Goal: Entertainment & Leisure: Consume media (video, audio)

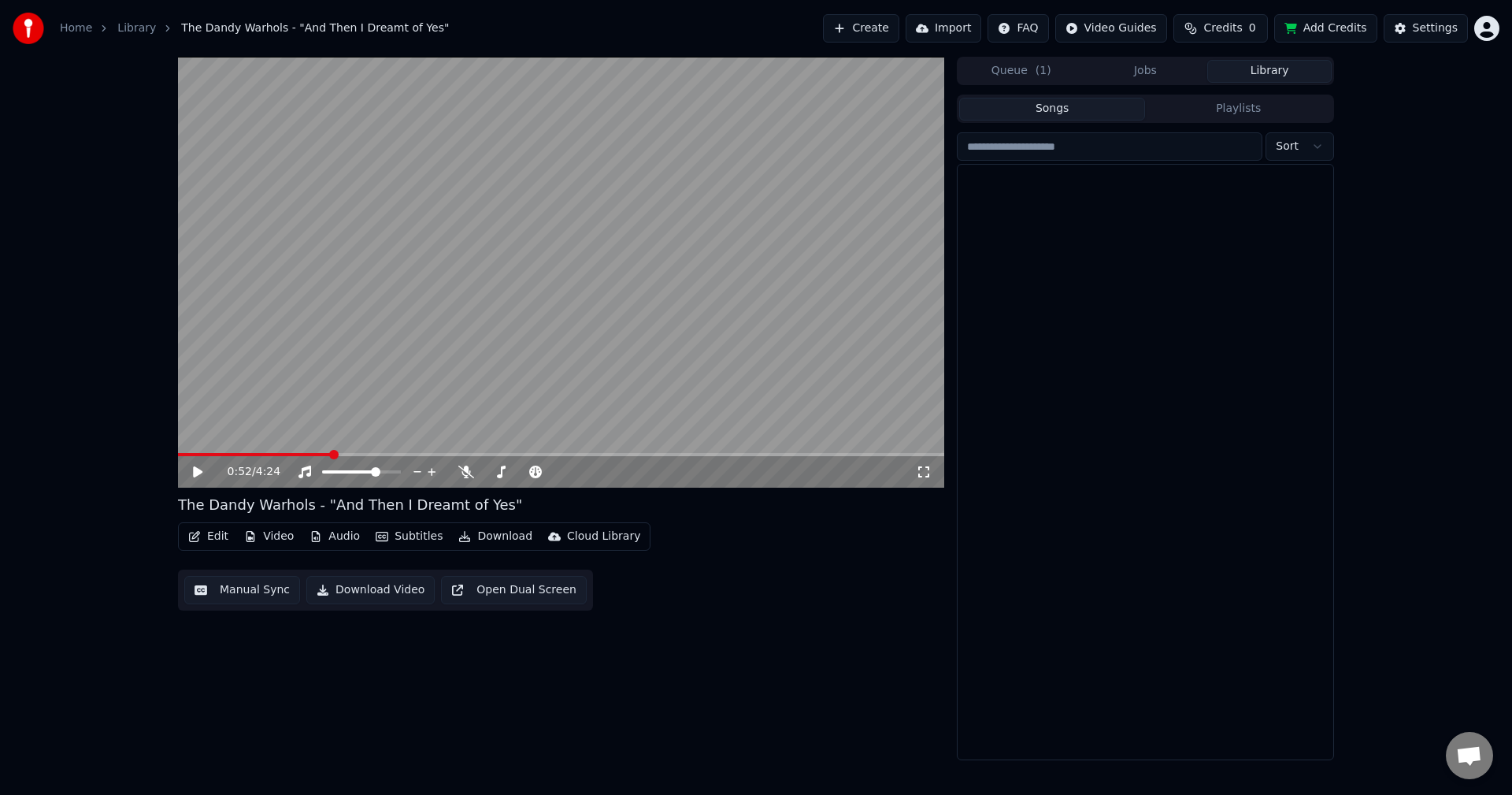
scroll to position [3200, 0]
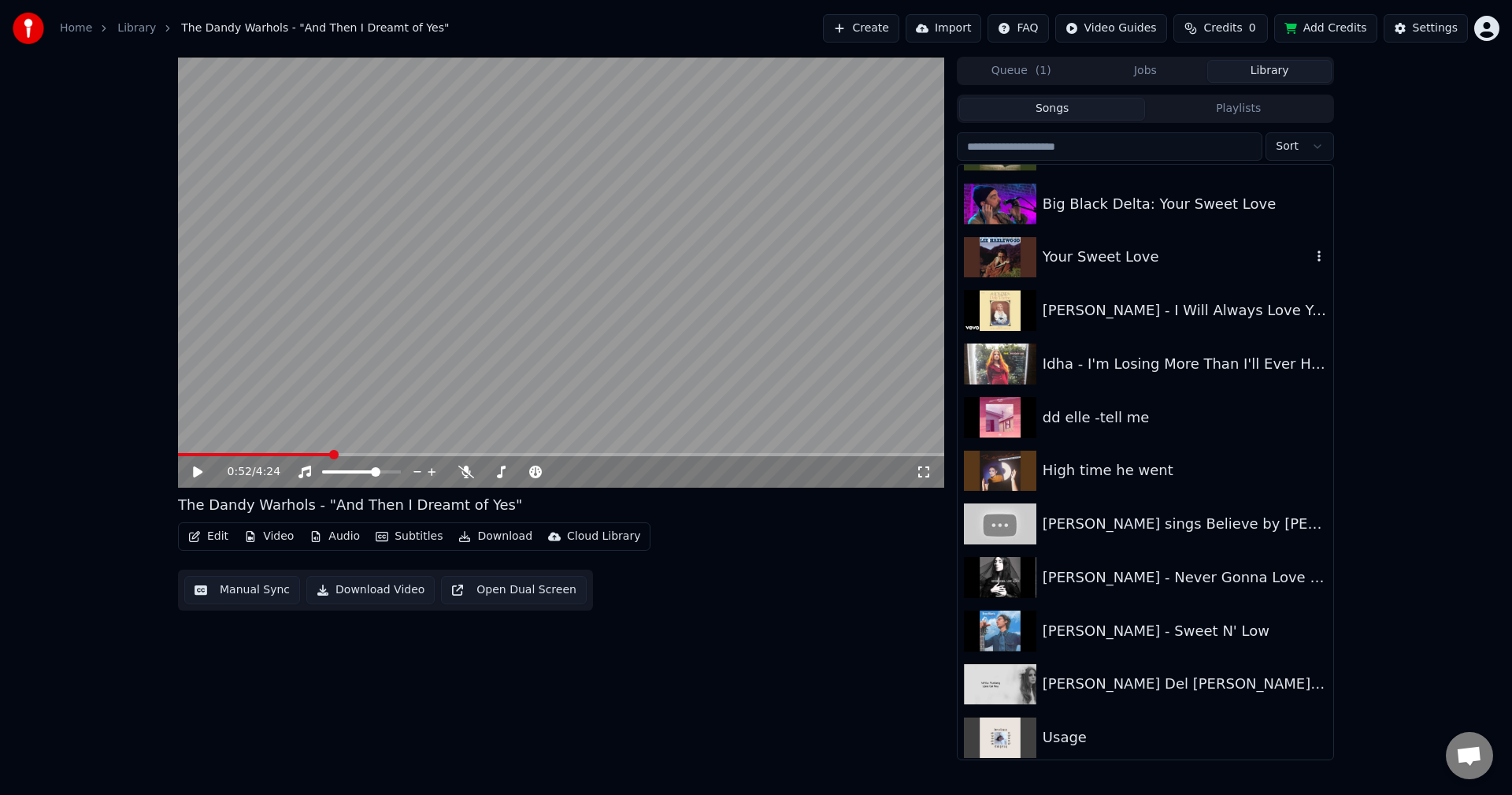
click at [1029, 272] on img at bounding box center [1000, 257] width 73 height 41
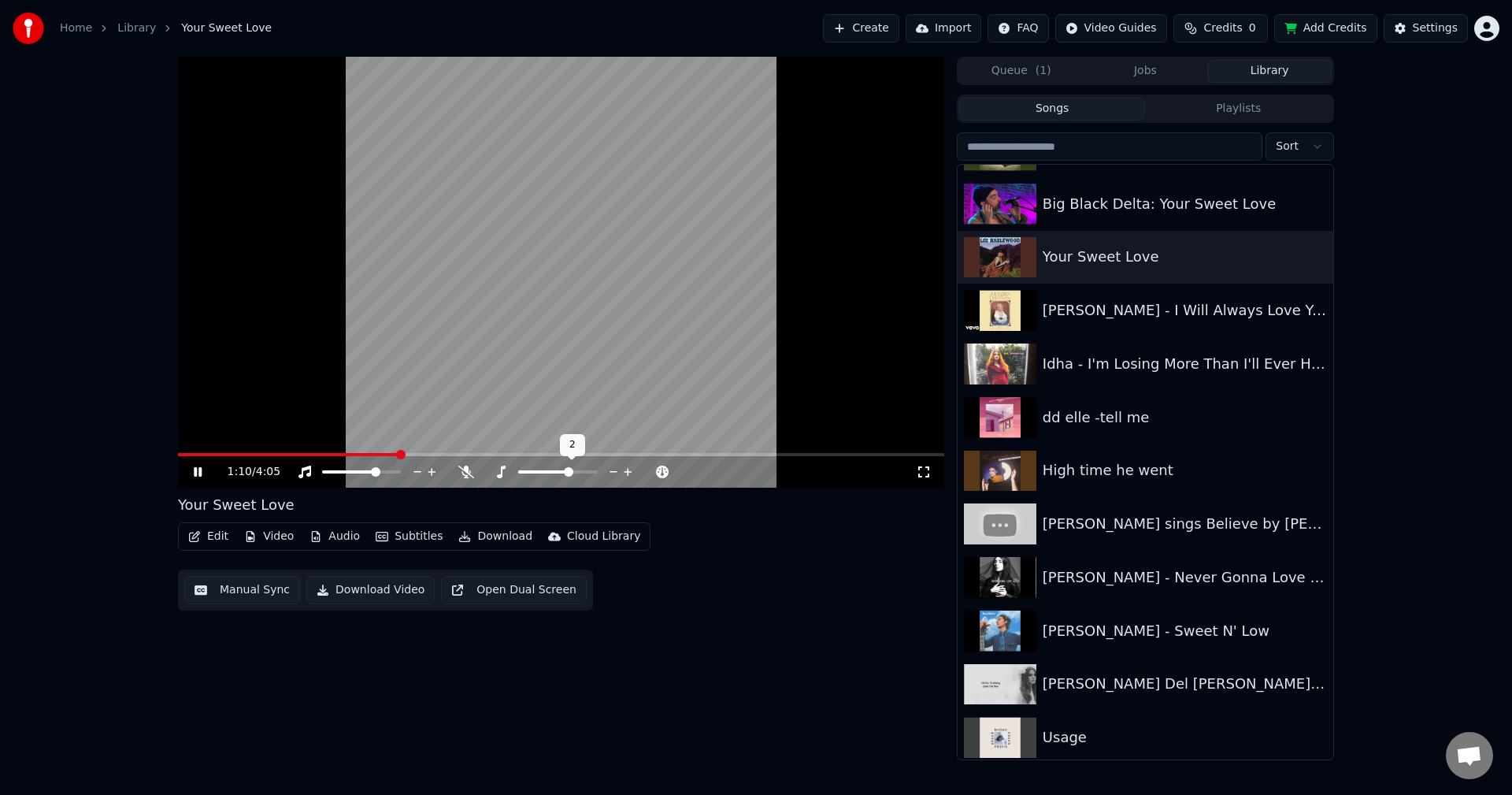
click at [628, 467] on icon at bounding box center [627, 472] width 15 height 16
click at [261, 452] on span at bounding box center [219, 453] width 84 height 3
click at [504, 477] on icon at bounding box center [501, 471] width 16 height 13
click at [238, 449] on video at bounding box center [560, 272] width 766 height 431
click at [244, 454] on span at bounding box center [223, 453] width 91 height 3
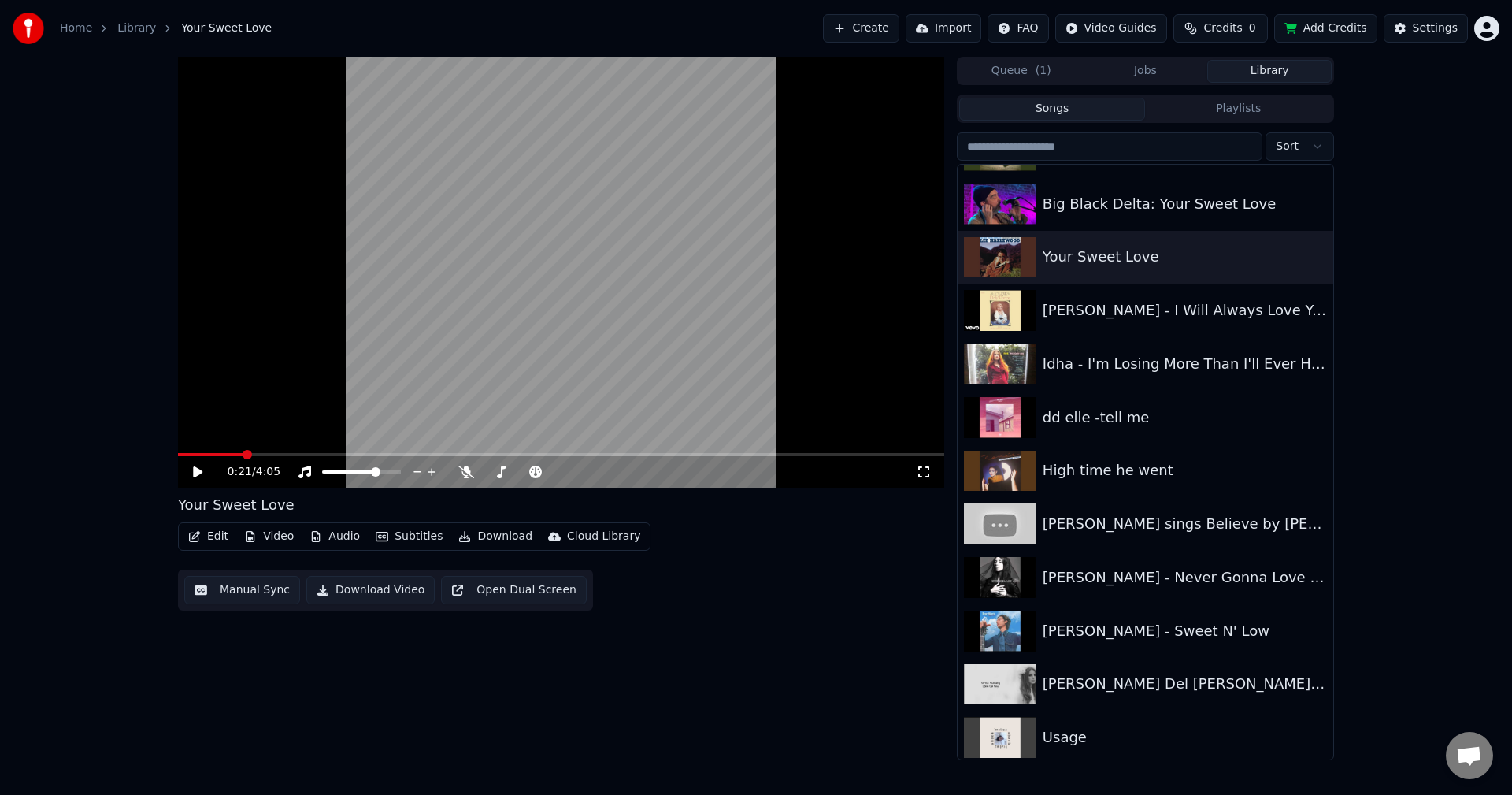
click at [345, 436] on video at bounding box center [560, 272] width 766 height 431
click at [203, 452] on span at bounding box center [213, 453] width 70 height 3
click at [1420, 2] on div "Home Library Your Sweet Love Create Import FAQ Video Guides Credits 0 Add Credi…" at bounding box center [756, 28] width 1512 height 56
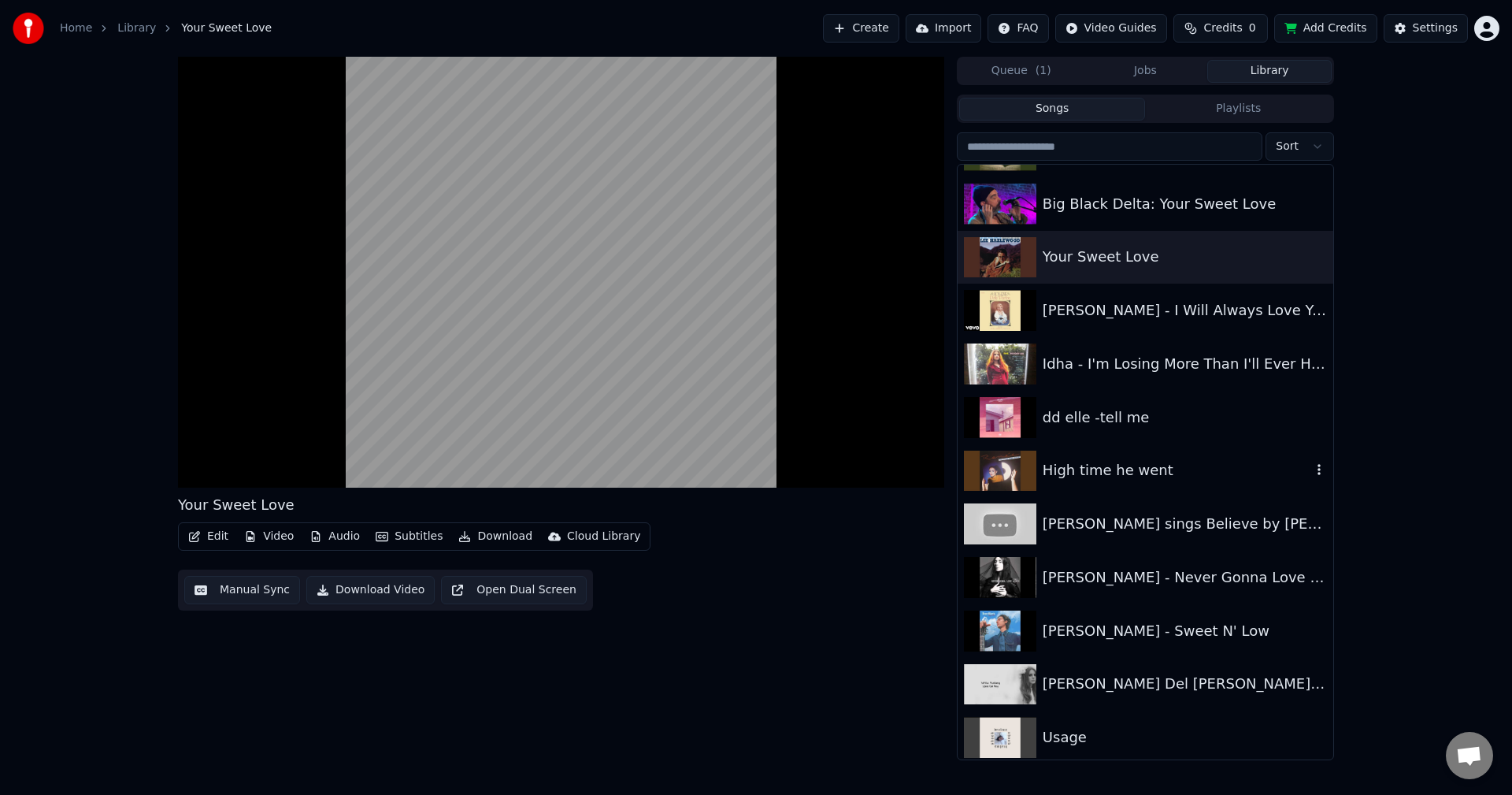
click at [1073, 475] on div "High time he went" at bounding box center [1176, 470] width 269 height 22
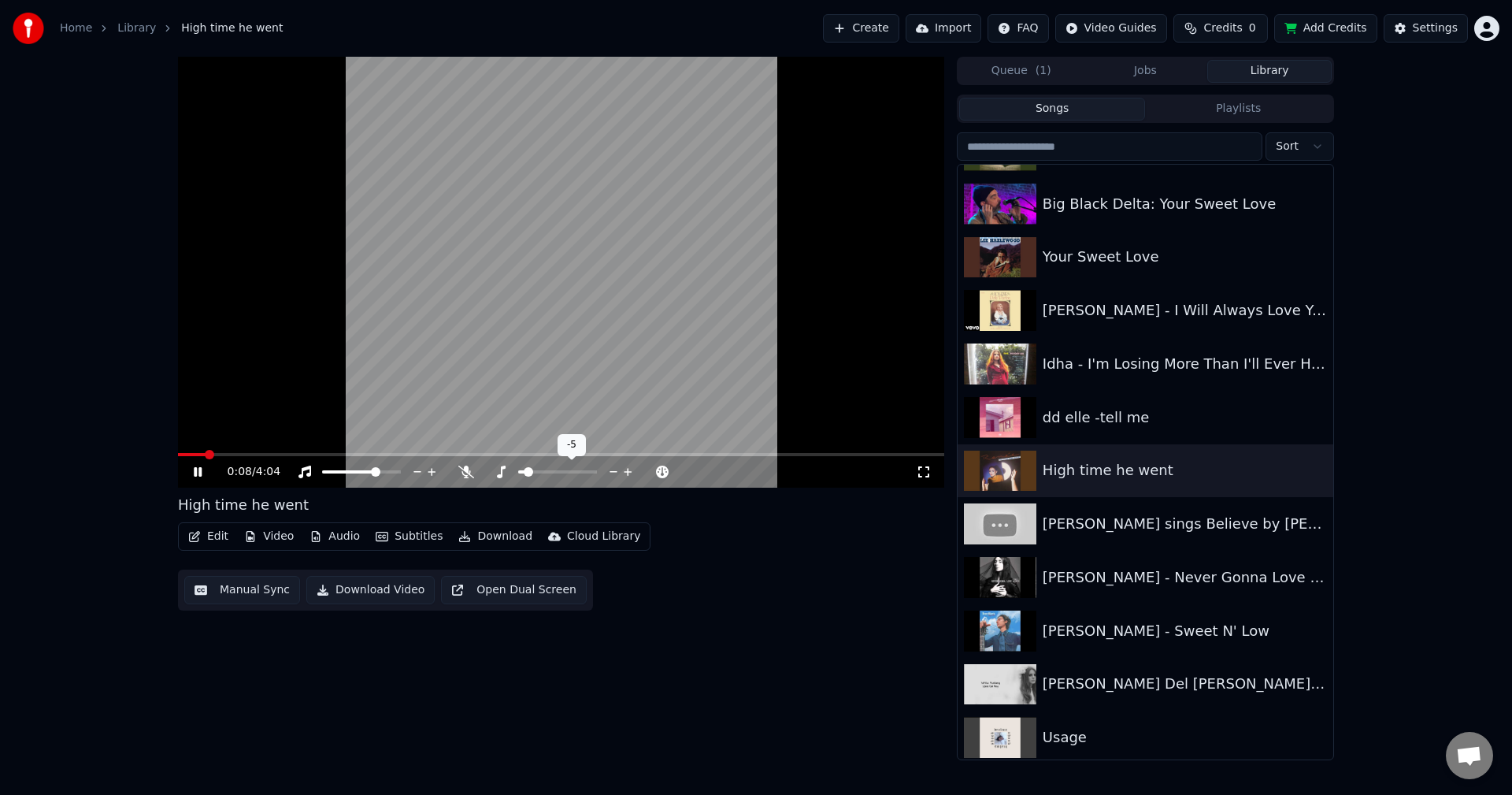
click at [528, 477] on span at bounding box center [528, 472] width 10 height 10
click at [393, 477] on span at bounding box center [388, 472] width 10 height 10
click at [198, 453] on span at bounding box center [259, 453] width 163 height 3
click at [542, 473] on span at bounding box center [545, 472] width 10 height 10
click at [539, 474] on span at bounding box center [541, 472] width 10 height 10
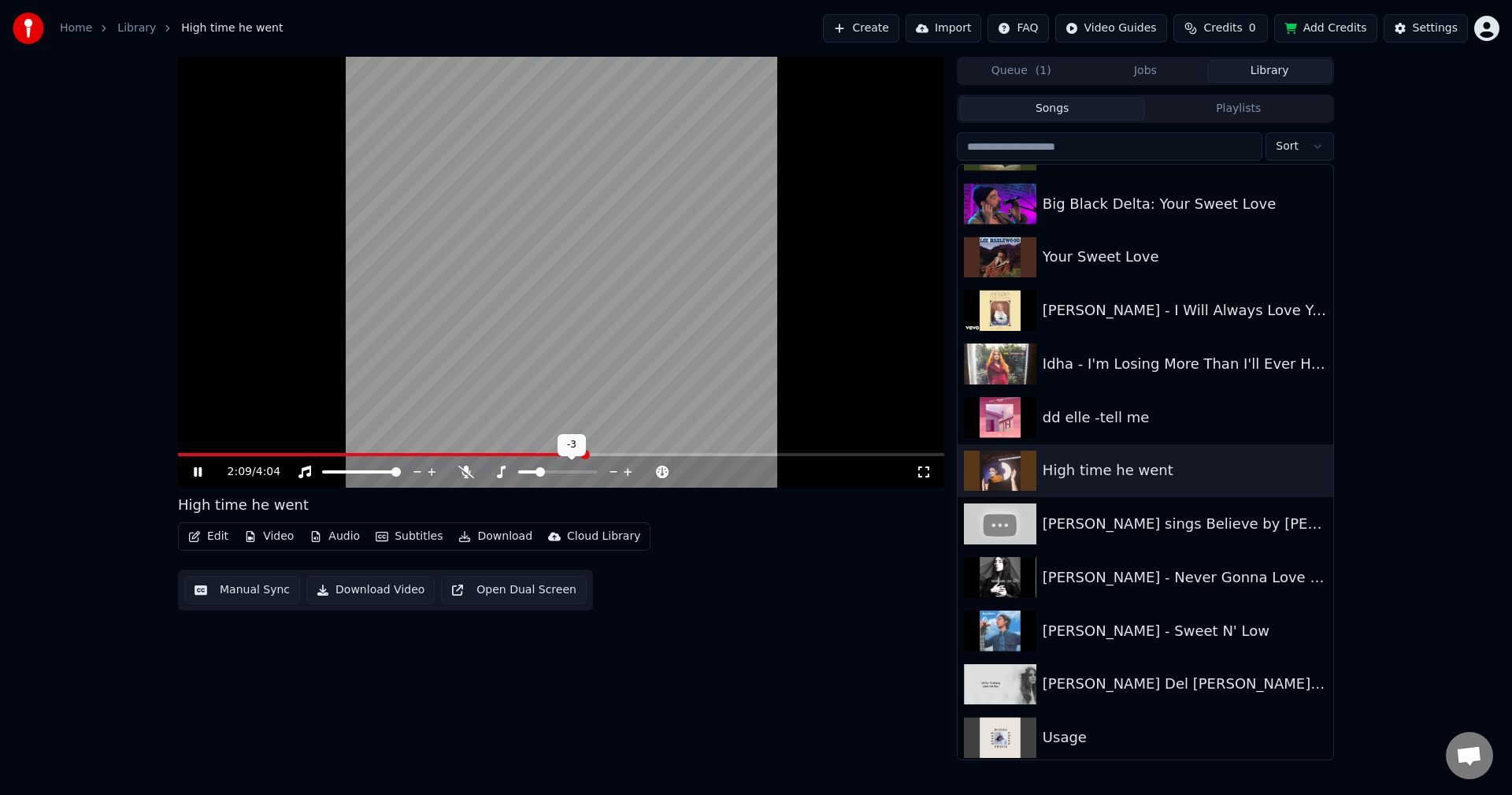
click at [627, 467] on icon at bounding box center [627, 472] width 15 height 16
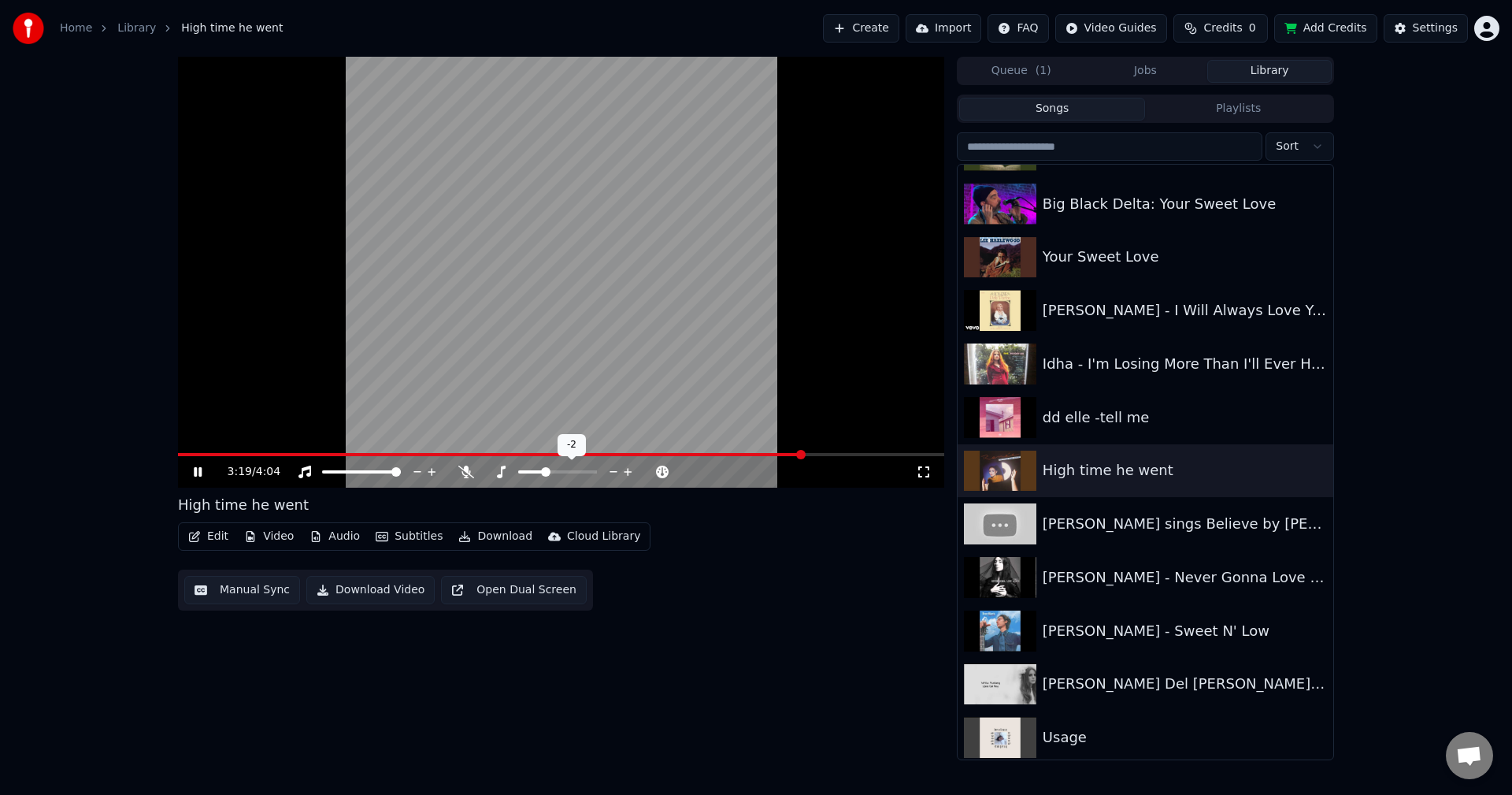
click at [544, 471] on span at bounding box center [545, 472] width 10 height 10
click at [820, 453] on span at bounding box center [560, 453] width 766 height 3
click at [1171, 622] on div "[PERSON_NAME] - Sweet N' Low" at bounding box center [1176, 630] width 269 height 22
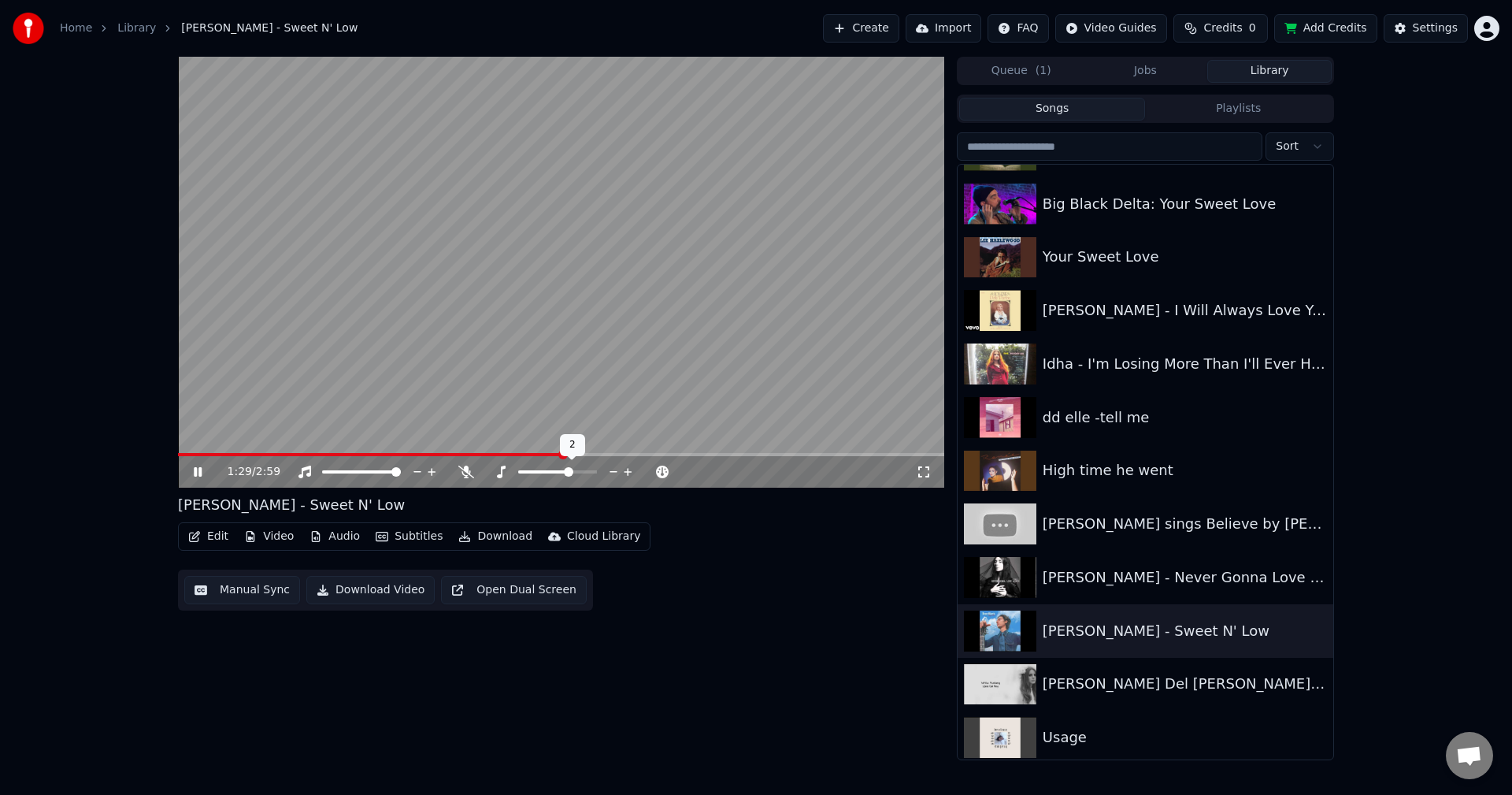
click at [573, 467] on span at bounding box center [569, 472] width 10 height 10
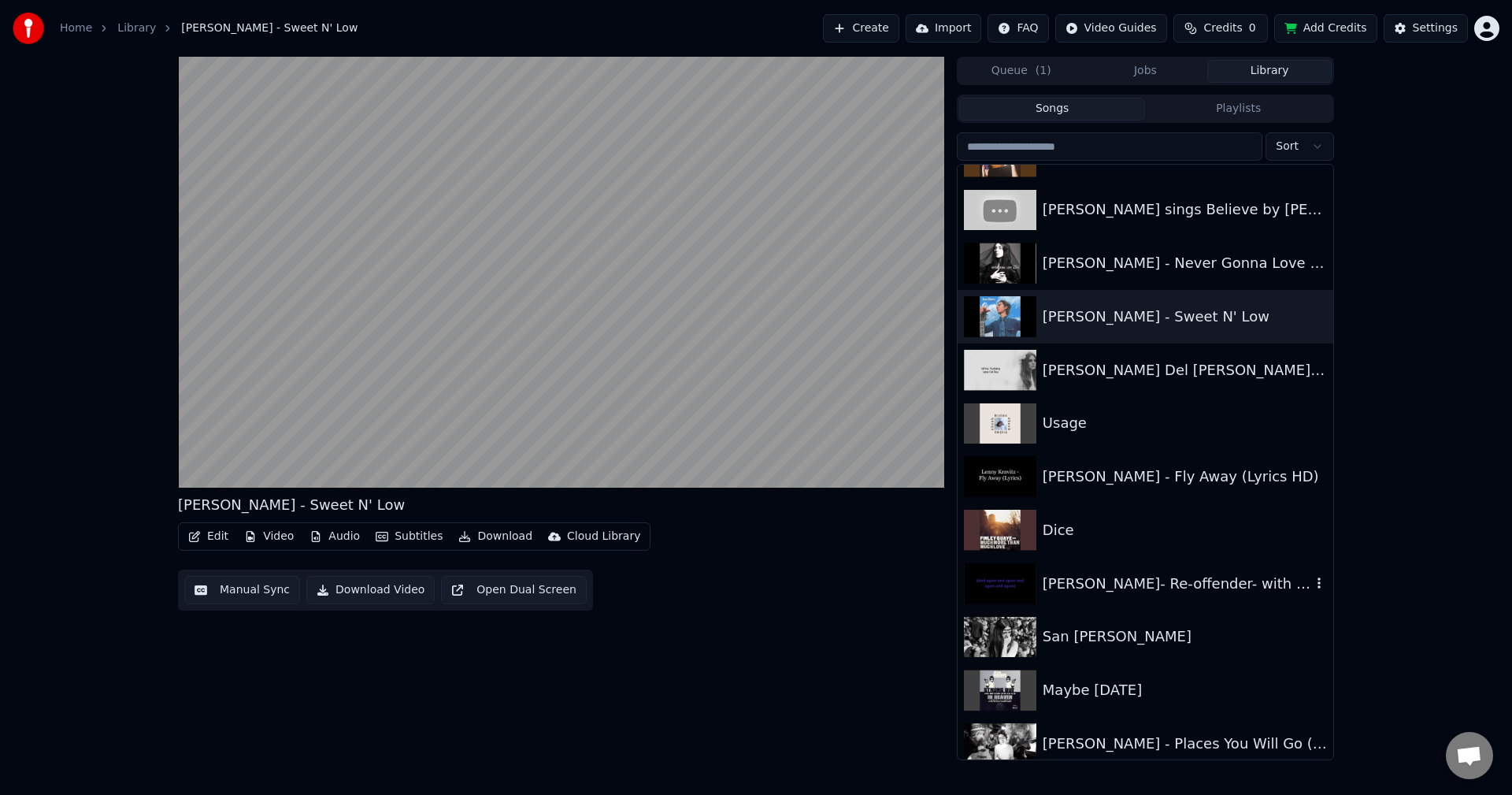
scroll to position [3594, 0]
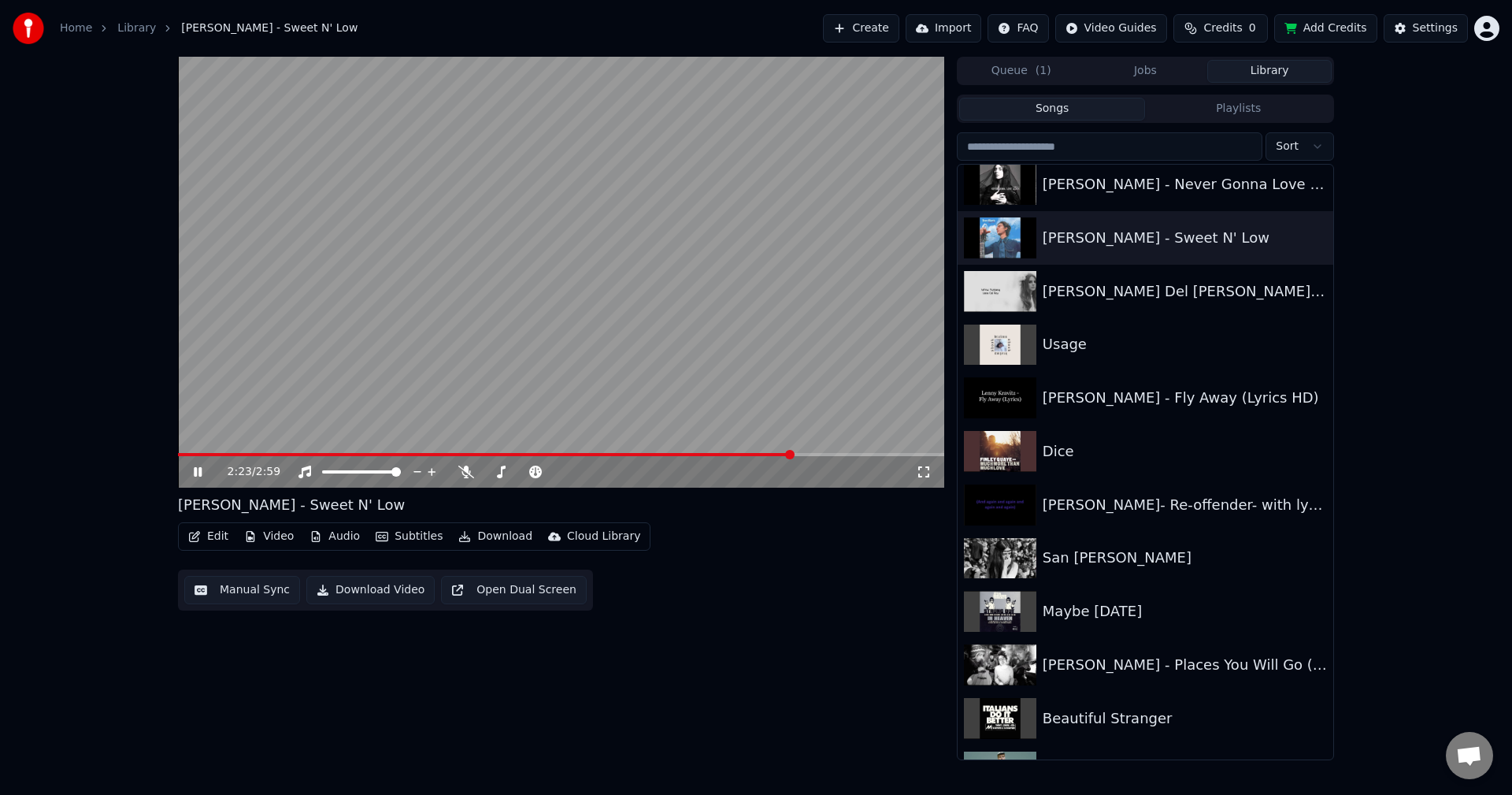
click at [735, 288] on video at bounding box center [560, 272] width 766 height 431
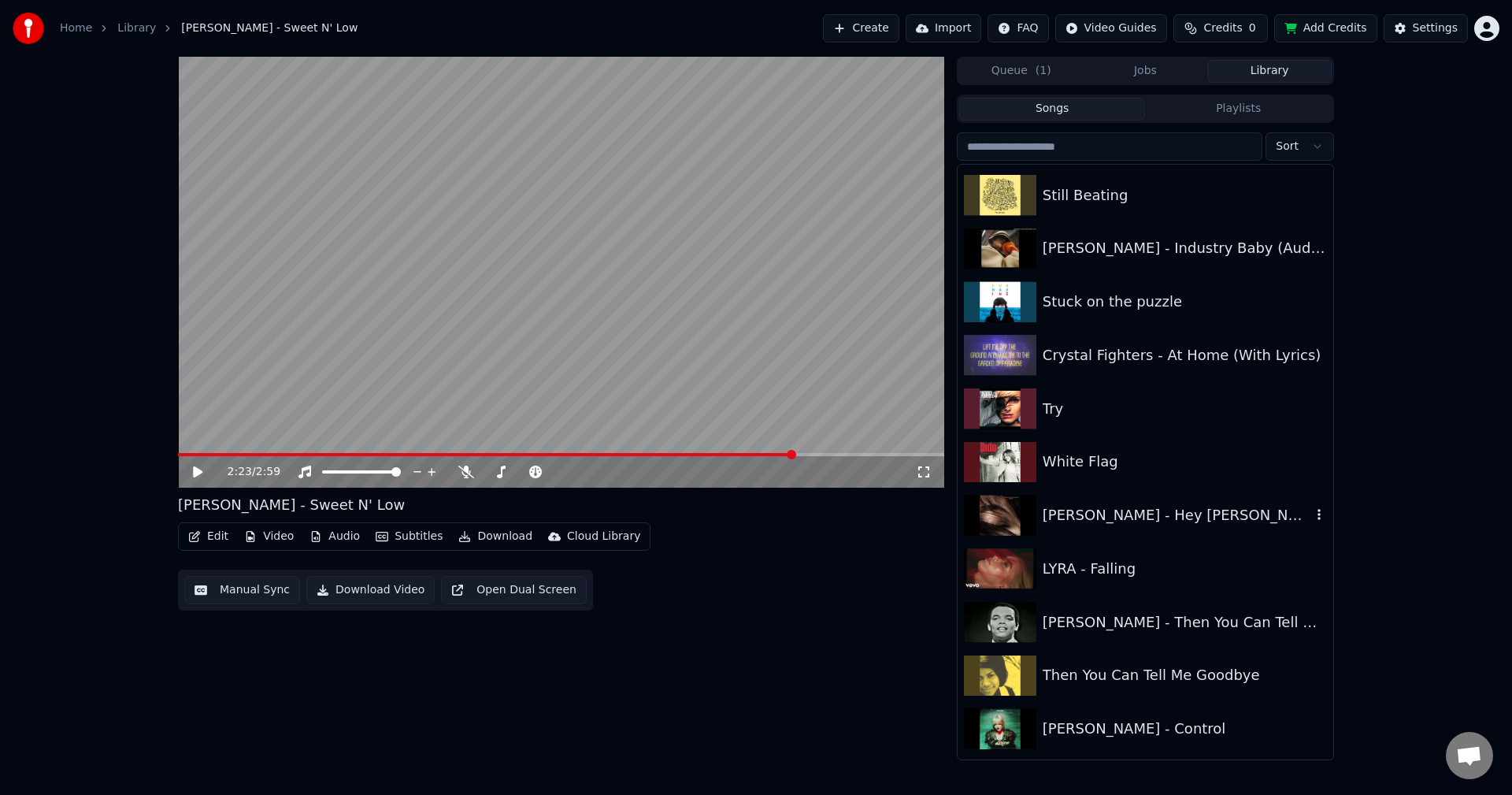
scroll to position [4303, 0]
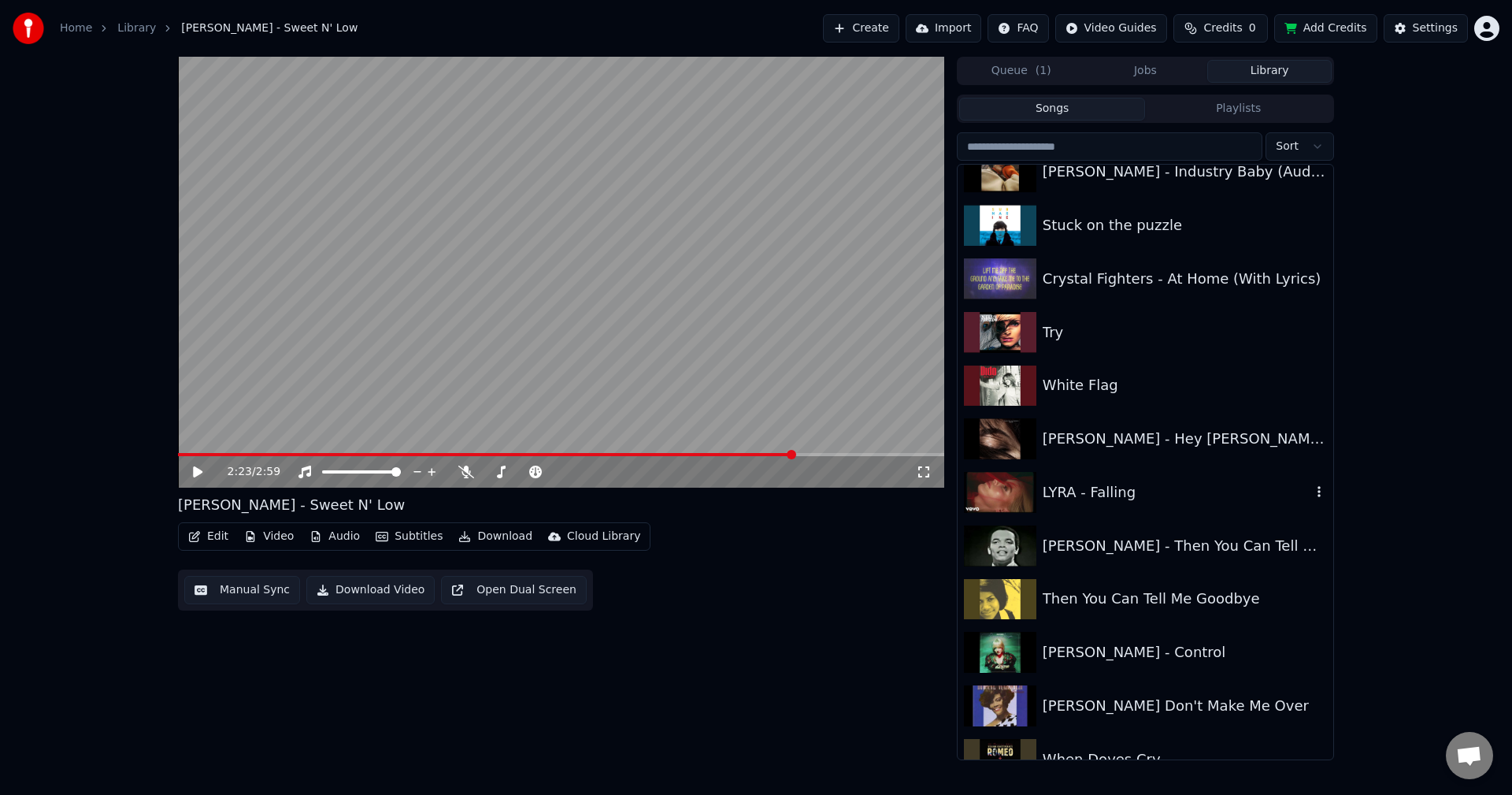
click at [1113, 485] on div "LYRA - Falling" at bounding box center [1176, 492] width 269 height 22
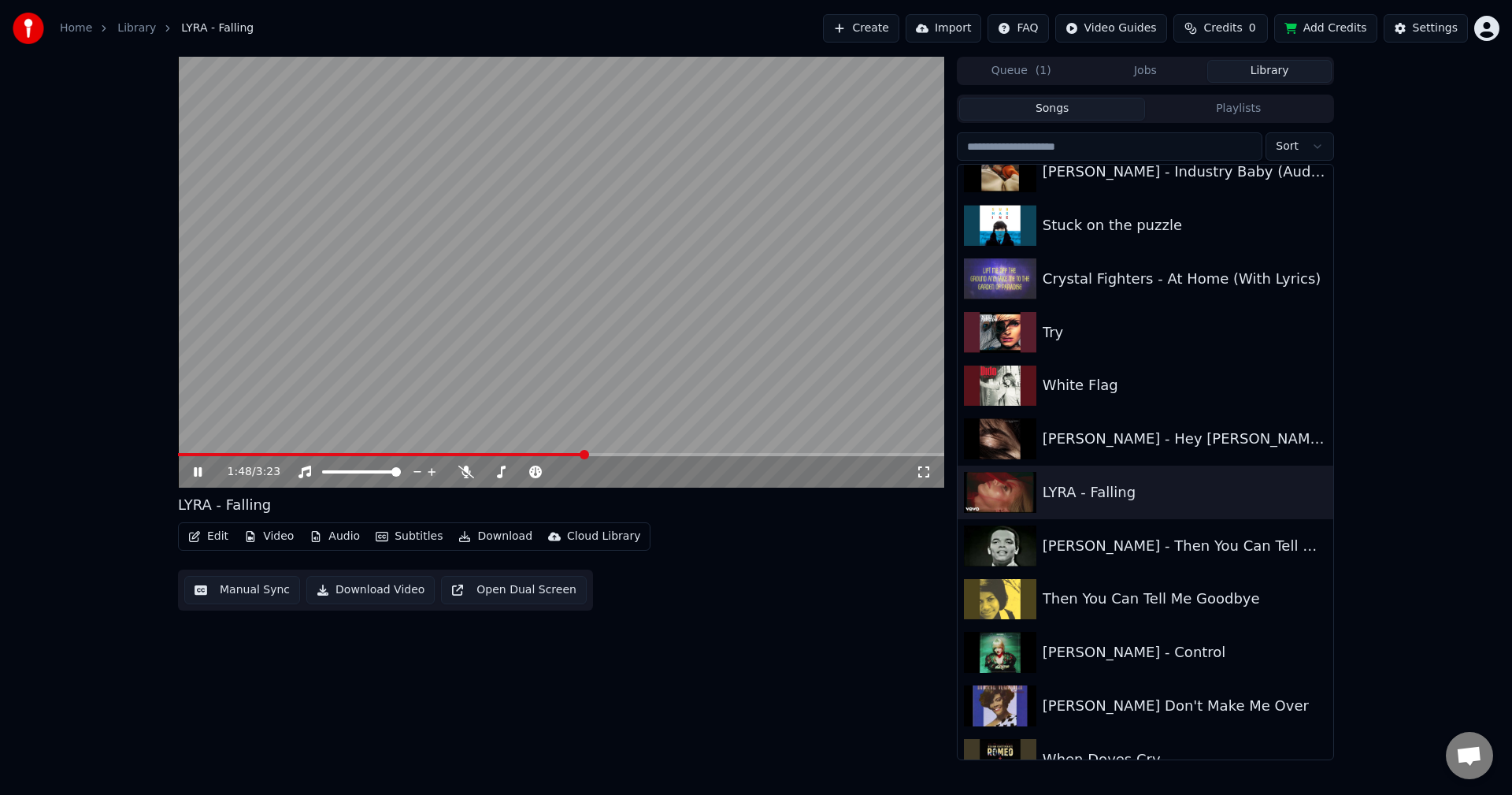
click at [586, 454] on span at bounding box center [560, 453] width 766 height 3
click at [529, 469] on span at bounding box center [528, 472] width 10 height 10
click at [575, 468] on span at bounding box center [575, 472] width 10 height 10
click at [462, 471] on icon at bounding box center [465, 471] width 9 height 13
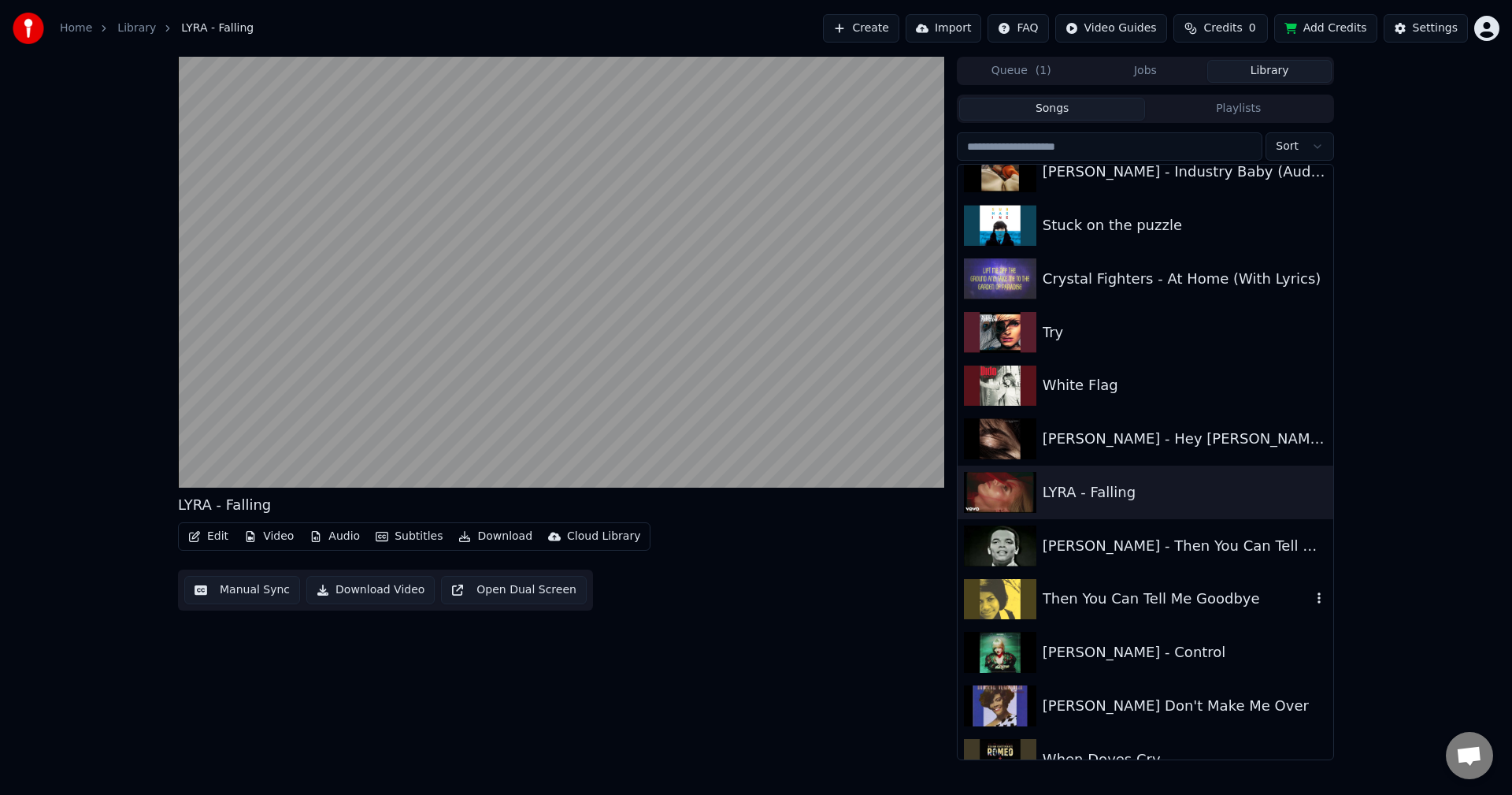
click at [1110, 604] on div "Then You Can Tell Me Goodbye" at bounding box center [1176, 598] width 269 height 22
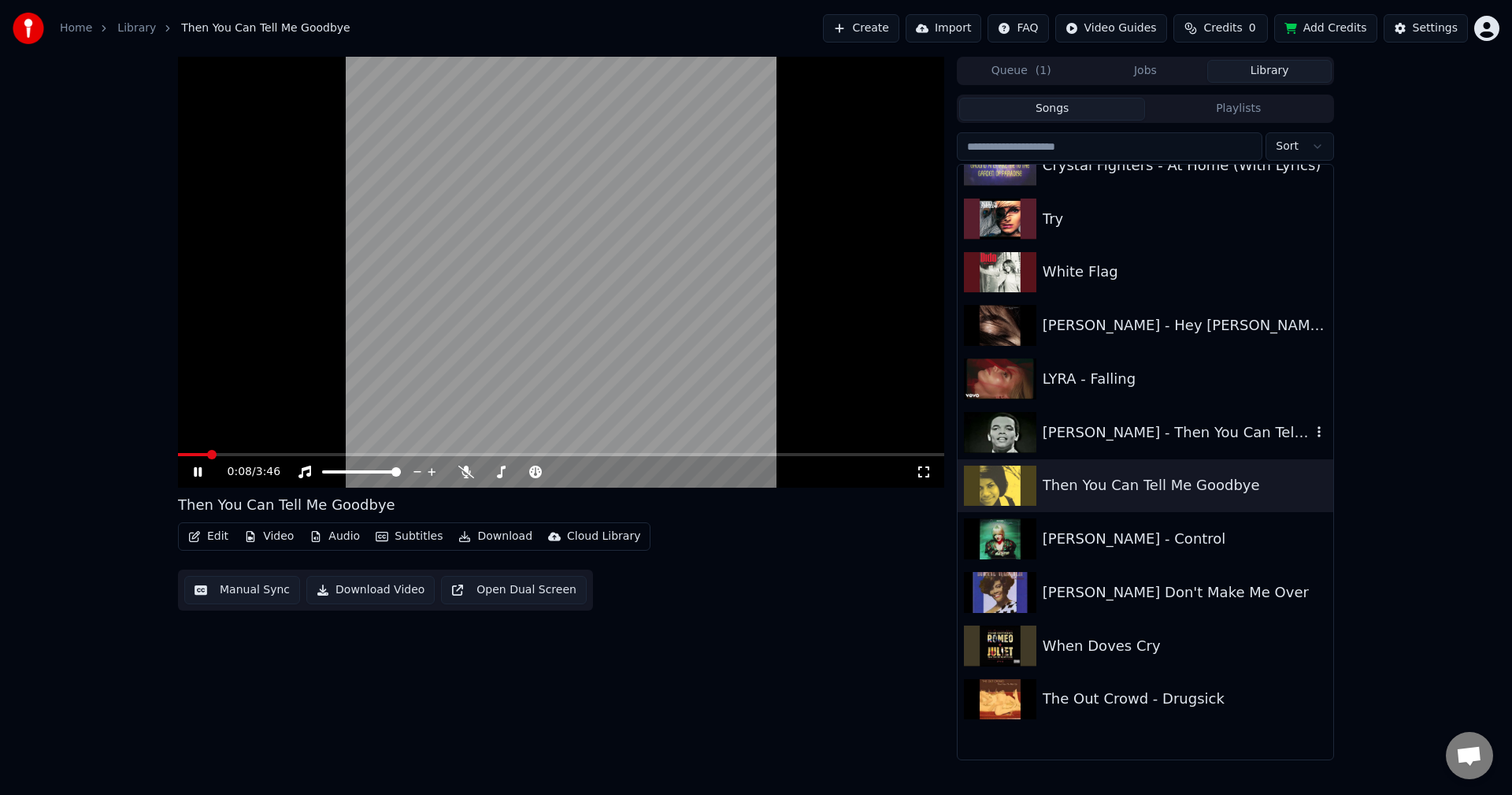
scroll to position [4460, 0]
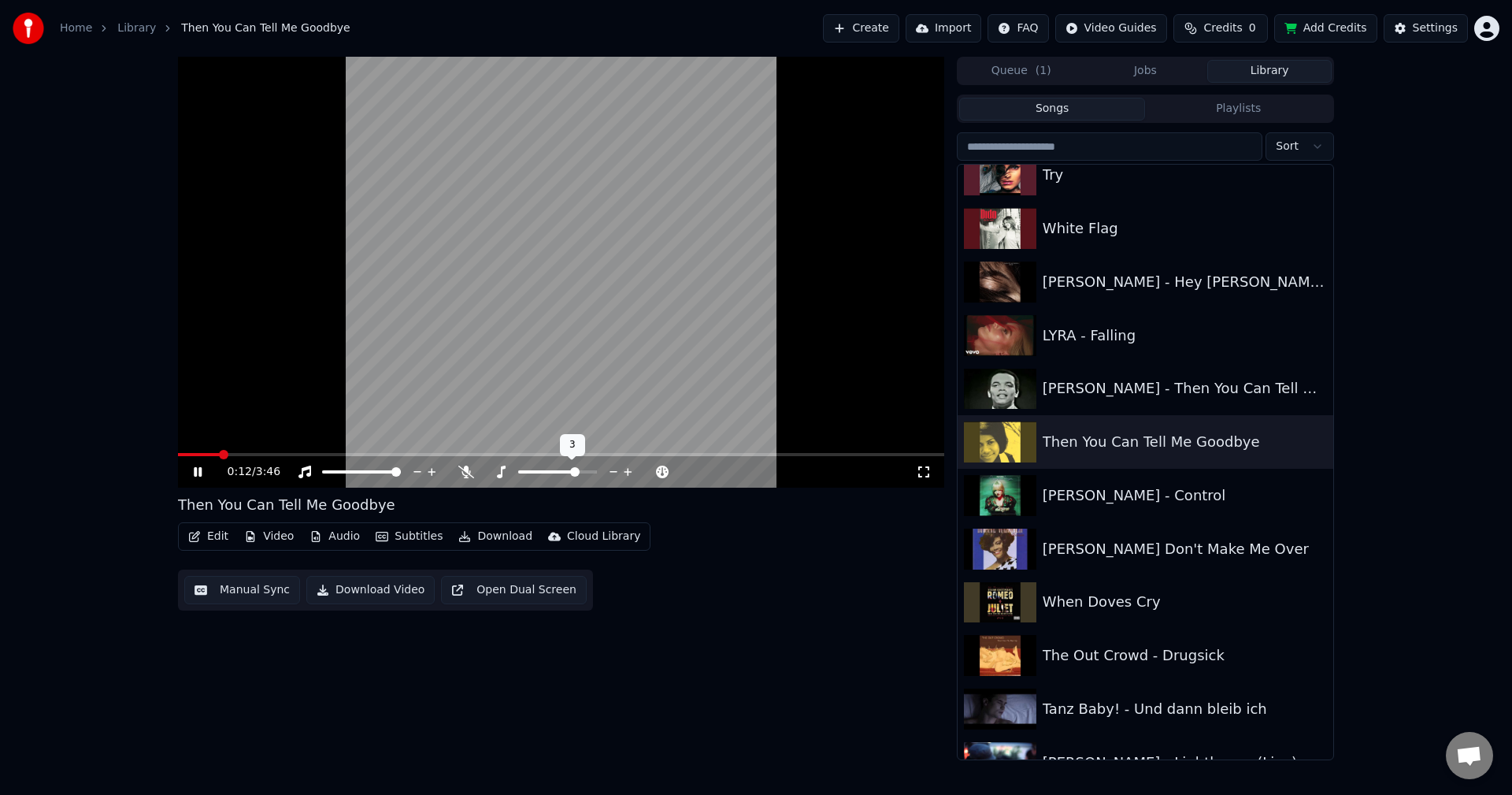
click at [574, 471] on span at bounding box center [575, 472] width 10 height 10
click at [560, 469] on span at bounding box center [557, 472] width 10 height 10
click at [581, 470] on span at bounding box center [557, 471] width 79 height 3
click at [401, 477] on span at bounding box center [396, 472] width 10 height 10
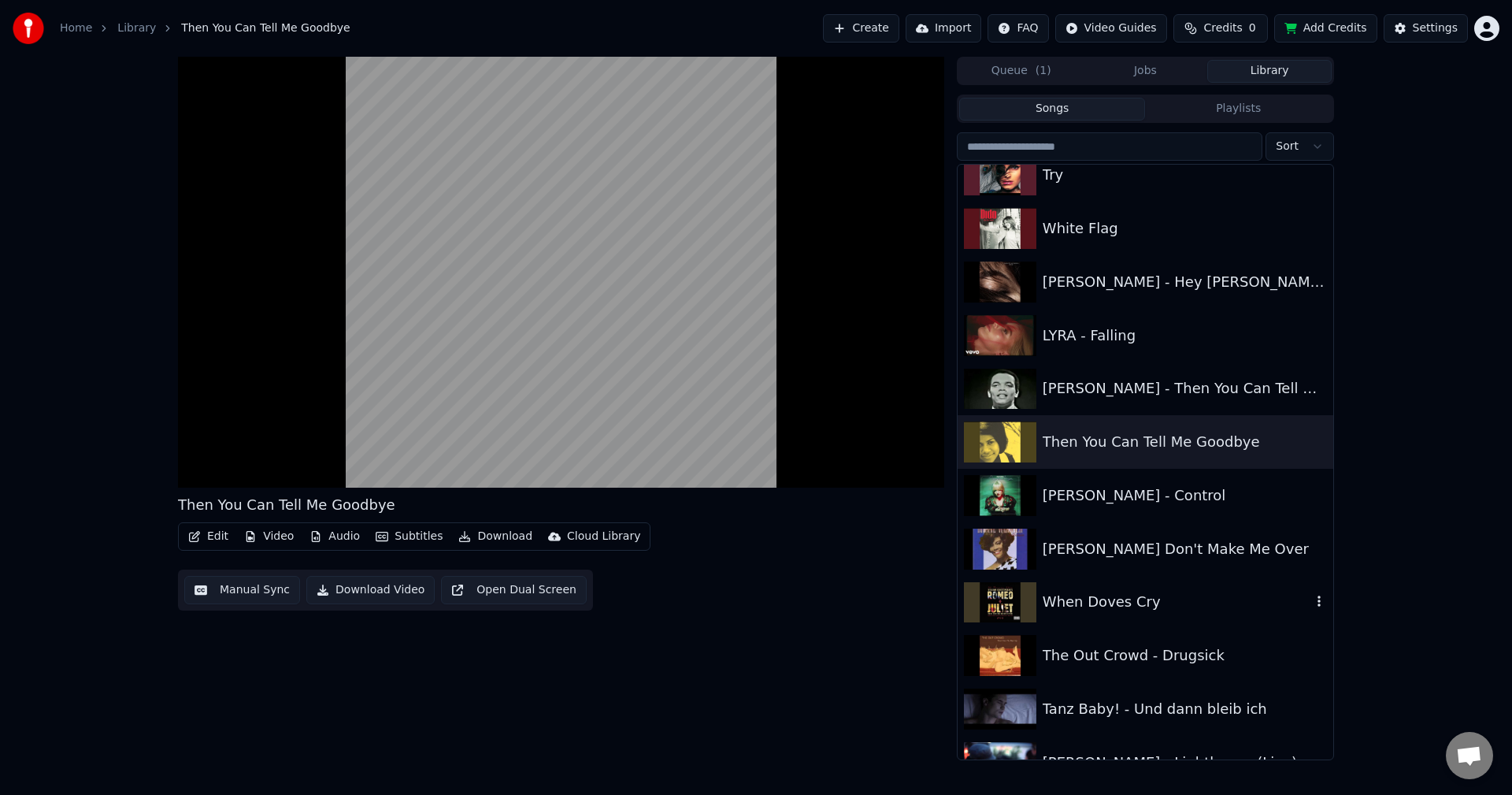
click at [1238, 624] on div "When Doves Cry" at bounding box center [1144, 602] width 376 height 53
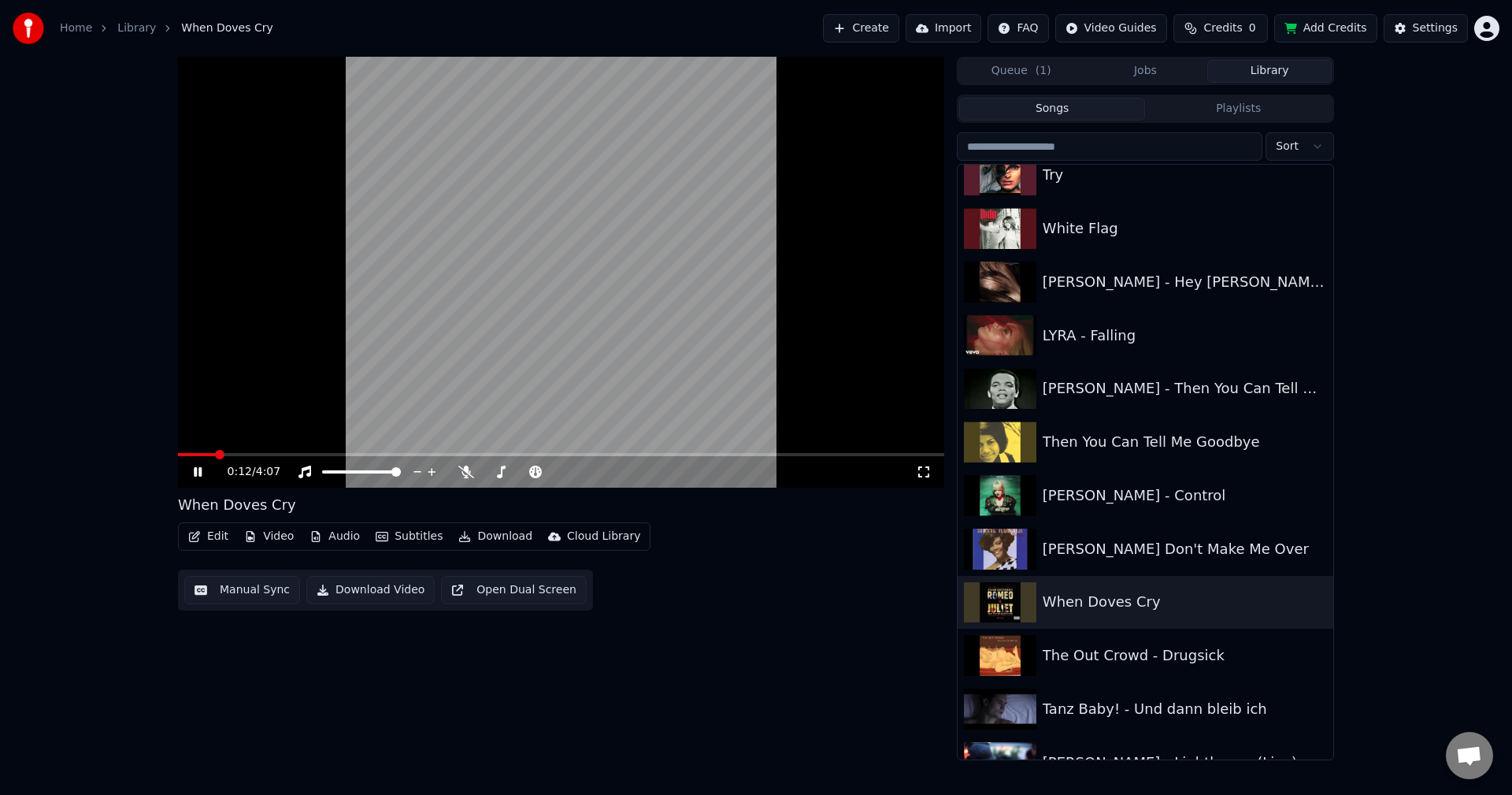
click at [214, 452] on span at bounding box center [560, 453] width 766 height 3
drag, startPoint x: 212, startPoint y: 452, endPoint x: 202, endPoint y: 452, distance: 10.0
click at [202, 452] on video at bounding box center [560, 272] width 766 height 431
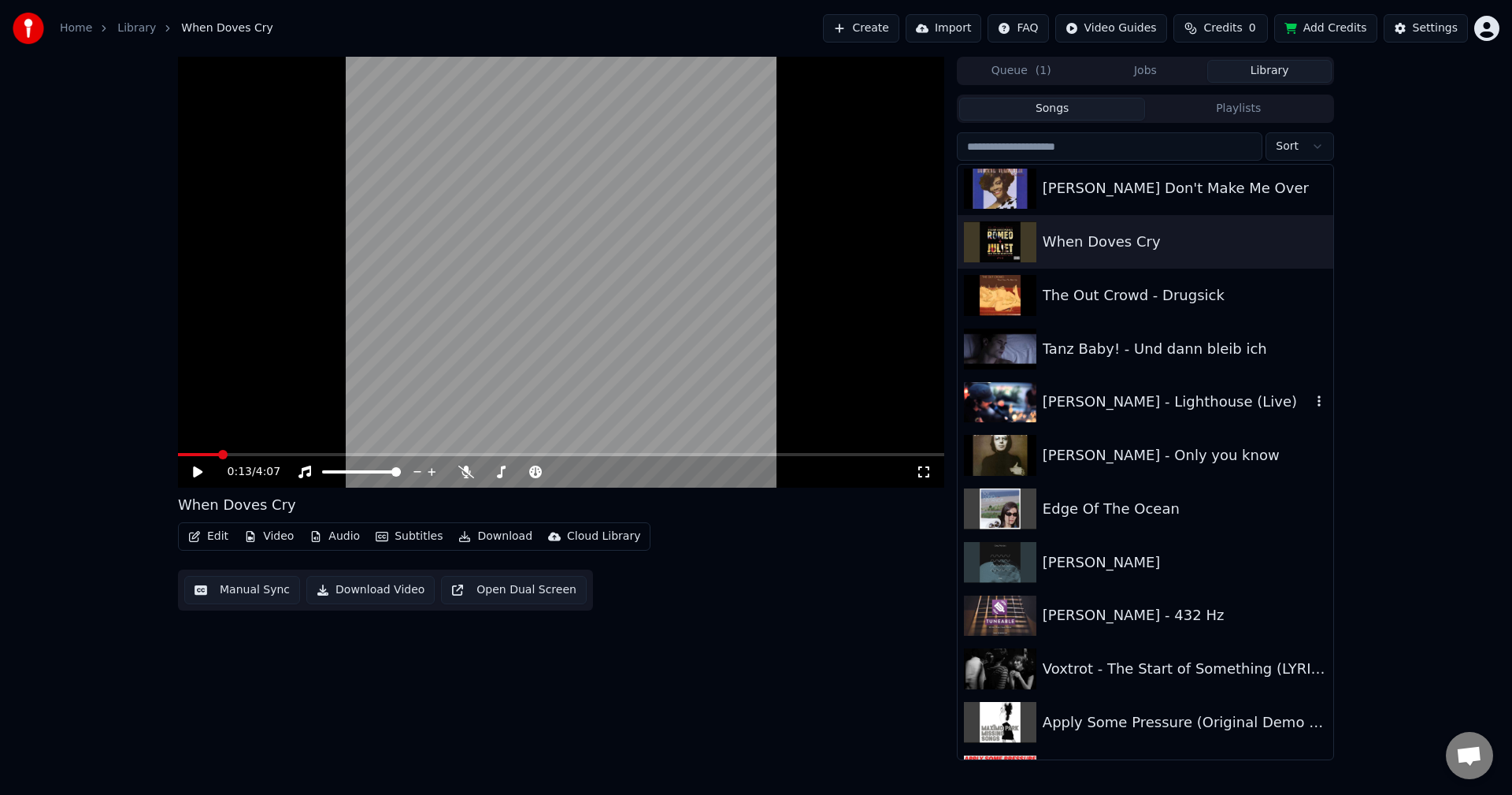
scroll to position [4853, 0]
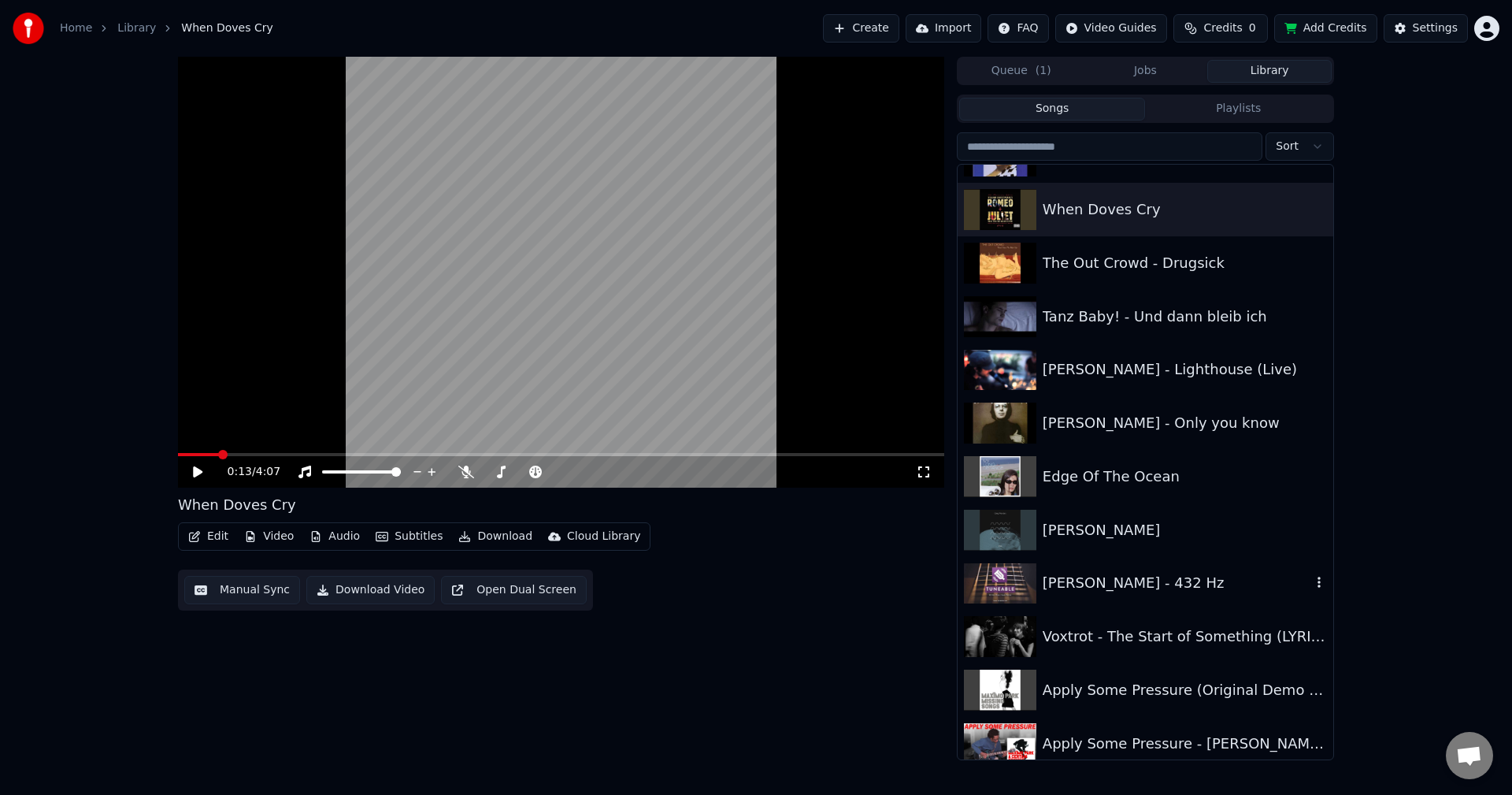
click at [1133, 559] on div "[PERSON_NAME] - 432 Hz" at bounding box center [1144, 583] width 376 height 53
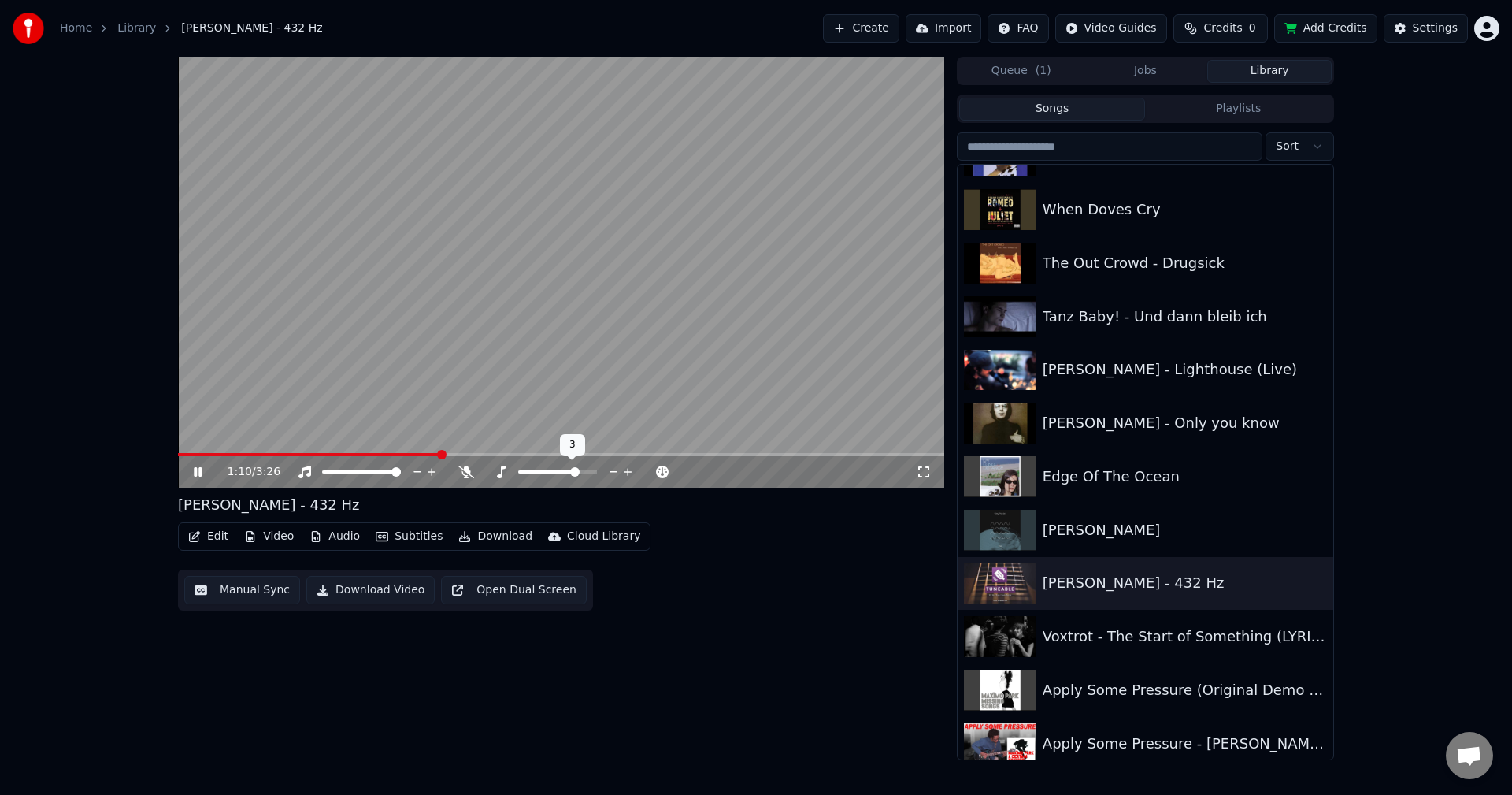
click at [575, 469] on span at bounding box center [575, 472] width 10 height 10
click at [609, 474] on icon at bounding box center [613, 472] width 15 height 16
click at [536, 456] on span at bounding box center [411, 453] width 469 height 3
click at [485, 452] on span at bounding box center [360, 453] width 365 height 3
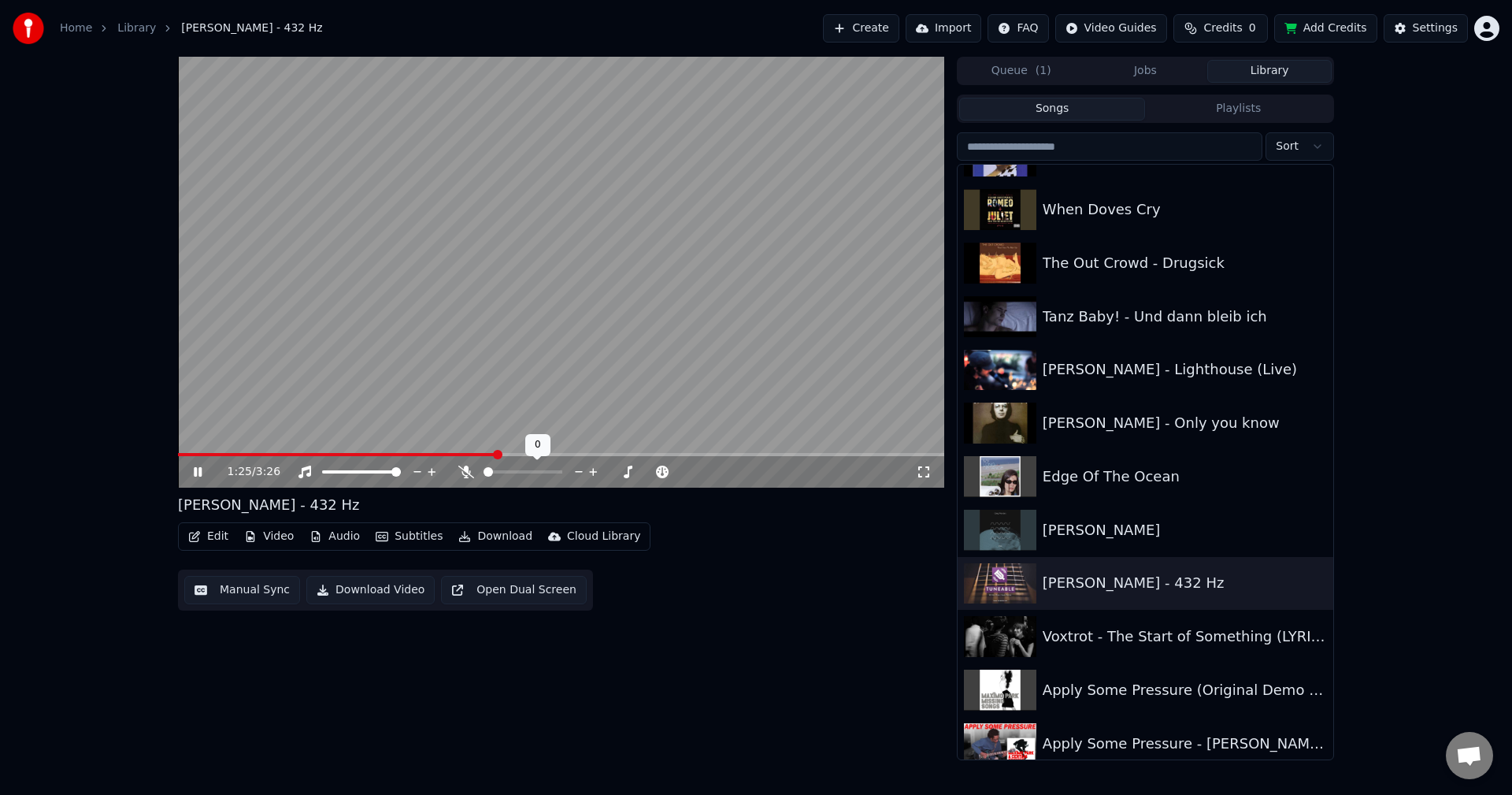
click at [483, 467] on span at bounding box center [488, 472] width 10 height 10
click at [625, 474] on icon at bounding box center [627, 472] width 15 height 16
click at [457, 452] on video at bounding box center [560, 272] width 766 height 431
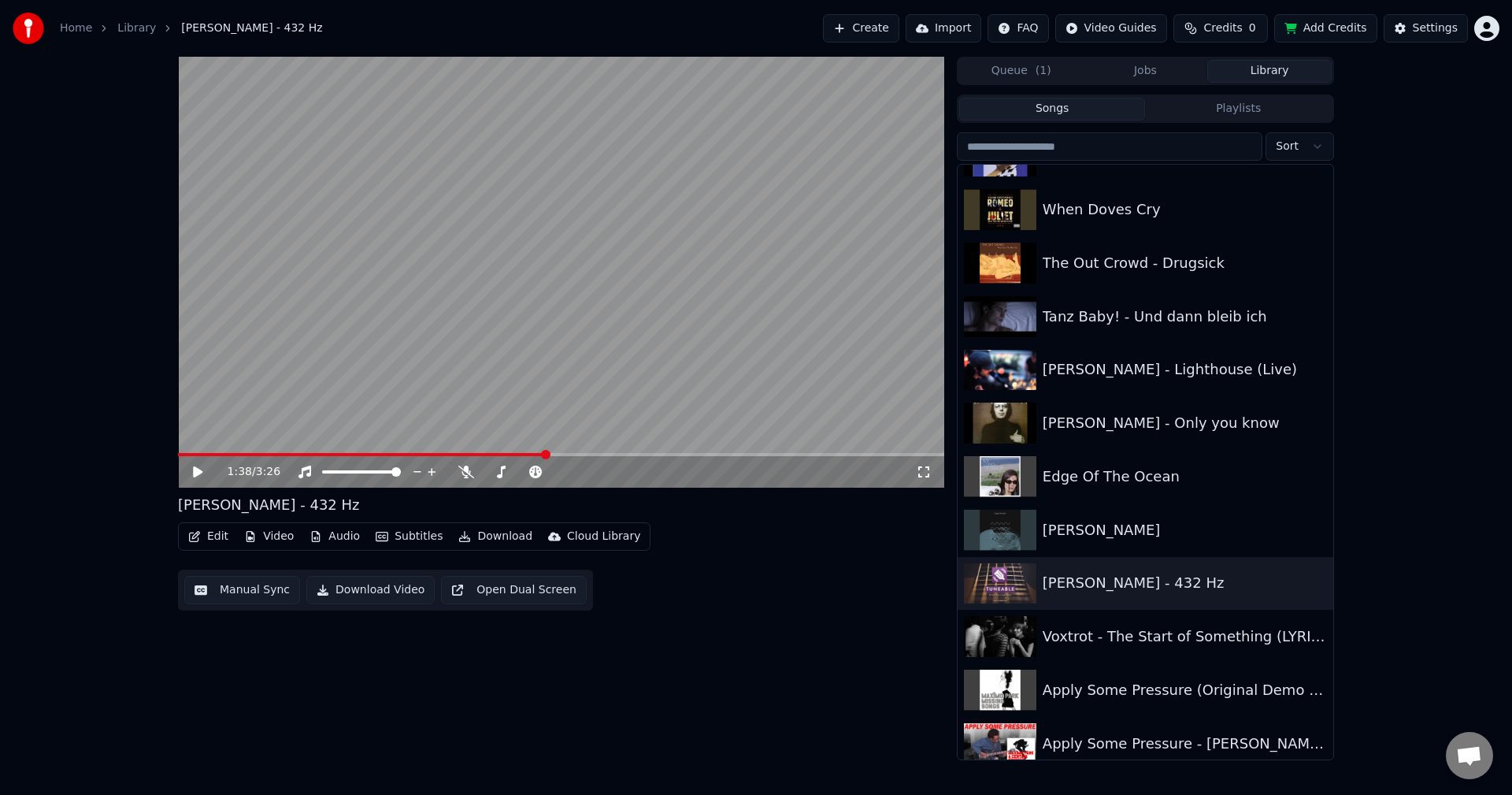
click at [457, 455] on span at bounding box center [361, 453] width 368 height 3
click at [457, 423] on video at bounding box center [560, 272] width 766 height 431
click at [557, 455] on span at bounding box center [367, 453] width 379 height 3
click at [532, 458] on div "1:42 / 3:26" at bounding box center [560, 472] width 766 height 31
click at [519, 452] on span at bounding box center [369, 453] width 383 height 3
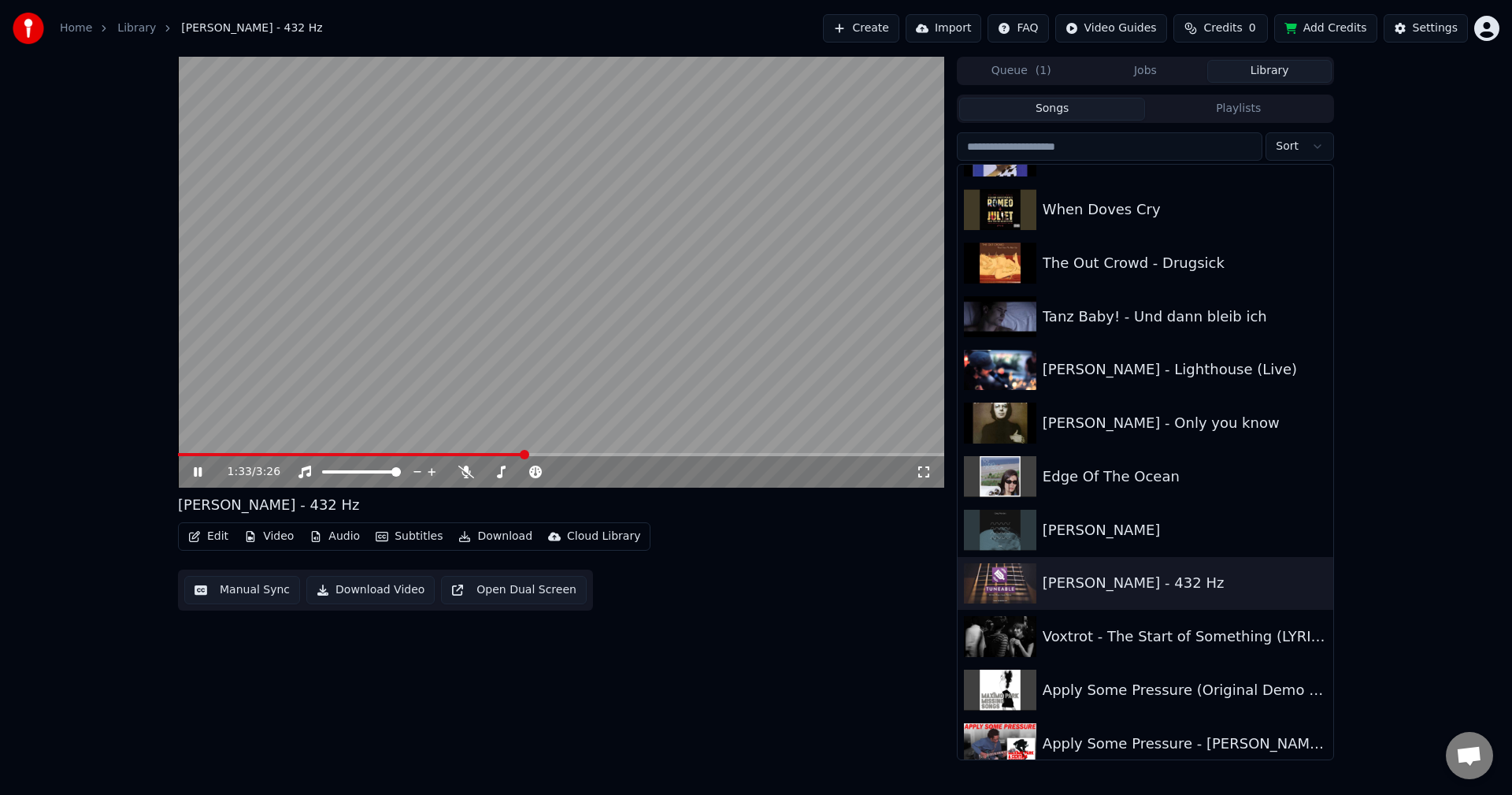
click at [486, 452] on span at bounding box center [350, 453] width 346 height 3
click at [452, 457] on div "1:24 / 3:26" at bounding box center [560, 472] width 766 height 31
click at [452, 452] on span at bounding box center [314, 453] width 275 height 3
click at [597, 470] on span at bounding box center [592, 472] width 10 height 10
click at [482, 450] on video at bounding box center [560, 272] width 766 height 431
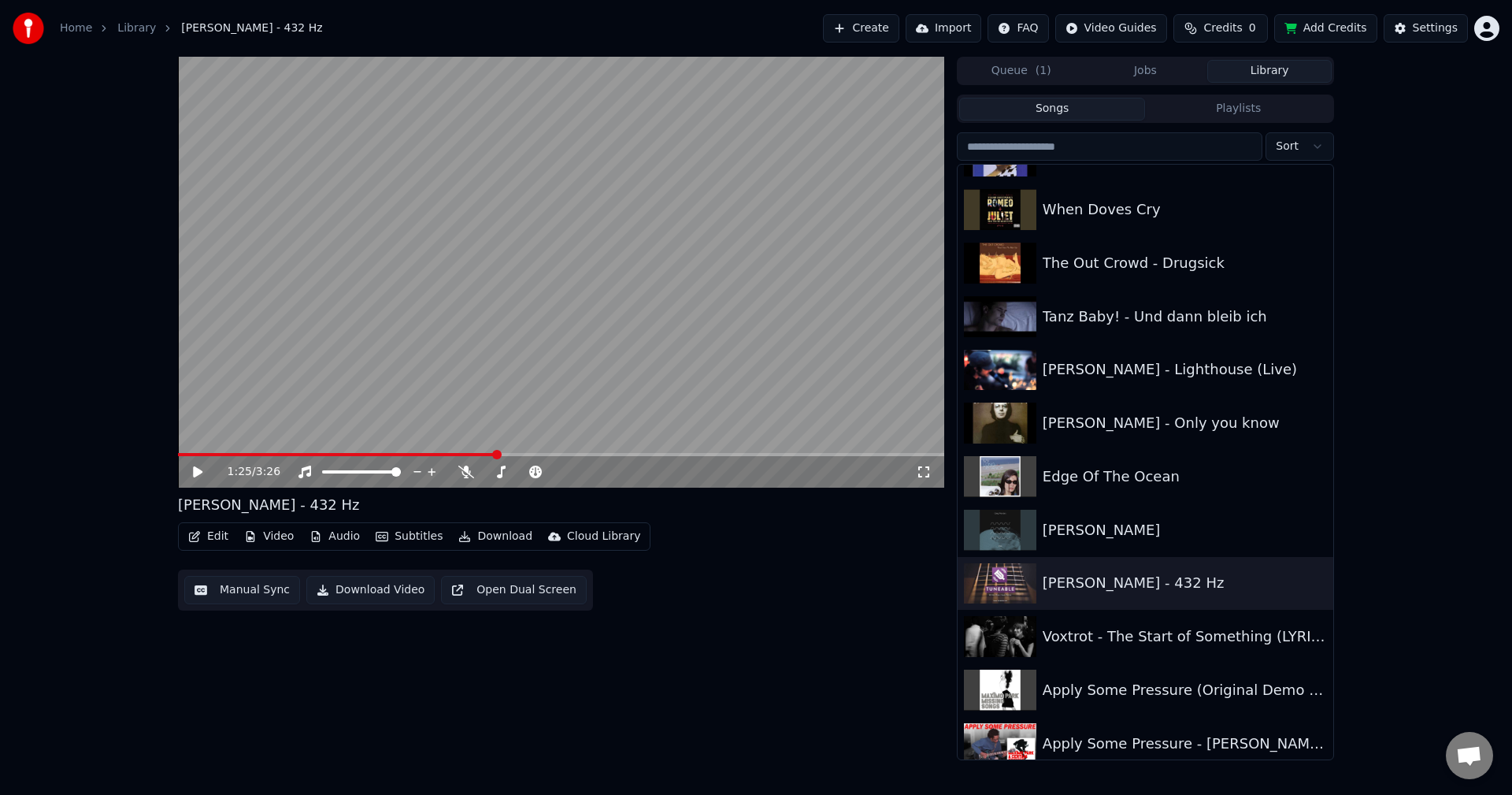
click at [482, 454] on span at bounding box center [337, 453] width 318 height 3
click at [490, 404] on video at bounding box center [560, 272] width 766 height 431
click at [479, 452] on span at bounding box center [347, 453] width 340 height 3
click at [472, 454] on span at bounding box center [324, 453] width 294 height 3
click at [496, 469] on div at bounding box center [537, 472] width 127 height 16
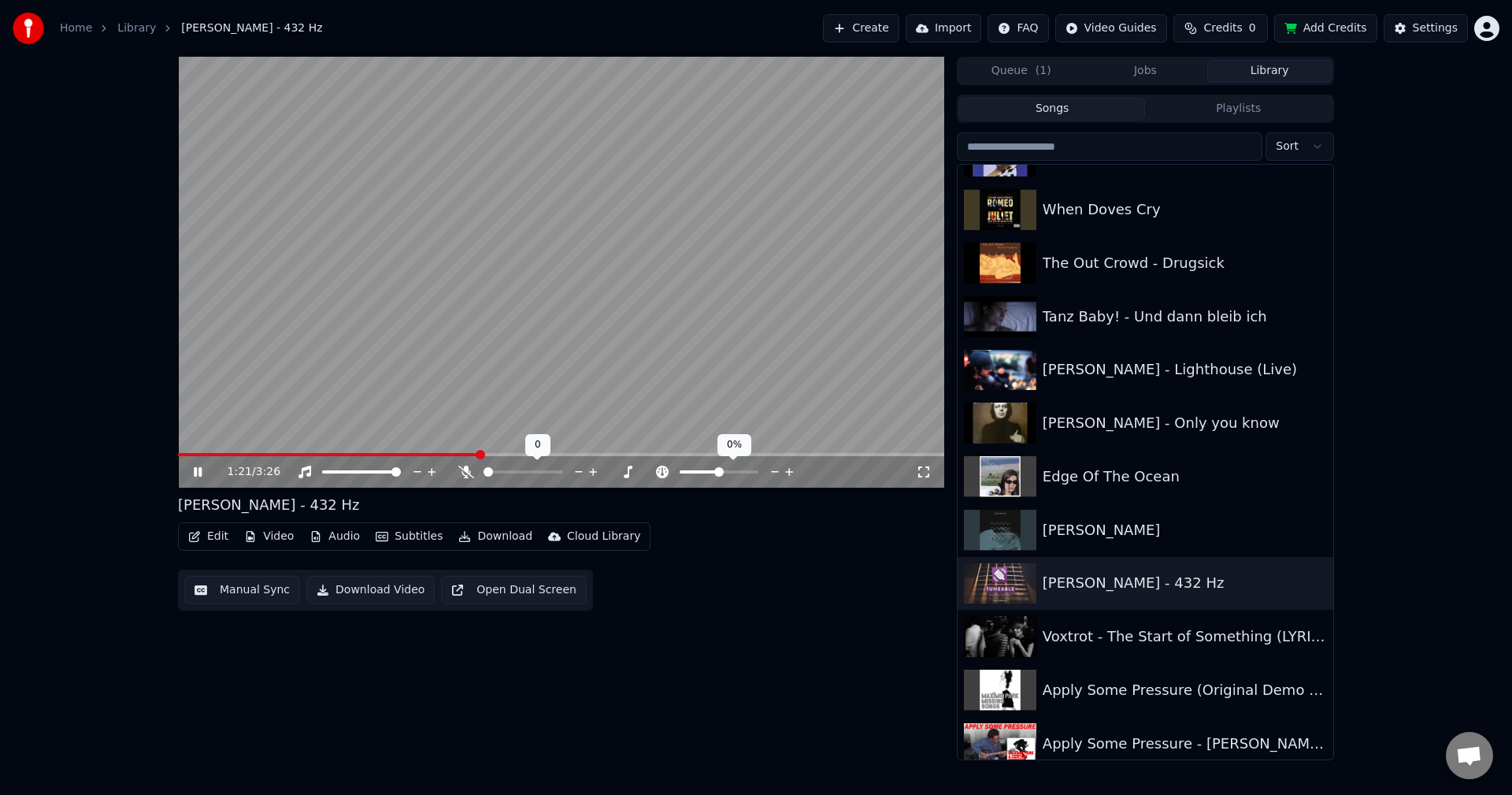
click at [509, 473] on span at bounding box center [522, 471] width 79 height 3
click at [465, 465] on icon at bounding box center [466, 471] width 16 height 13
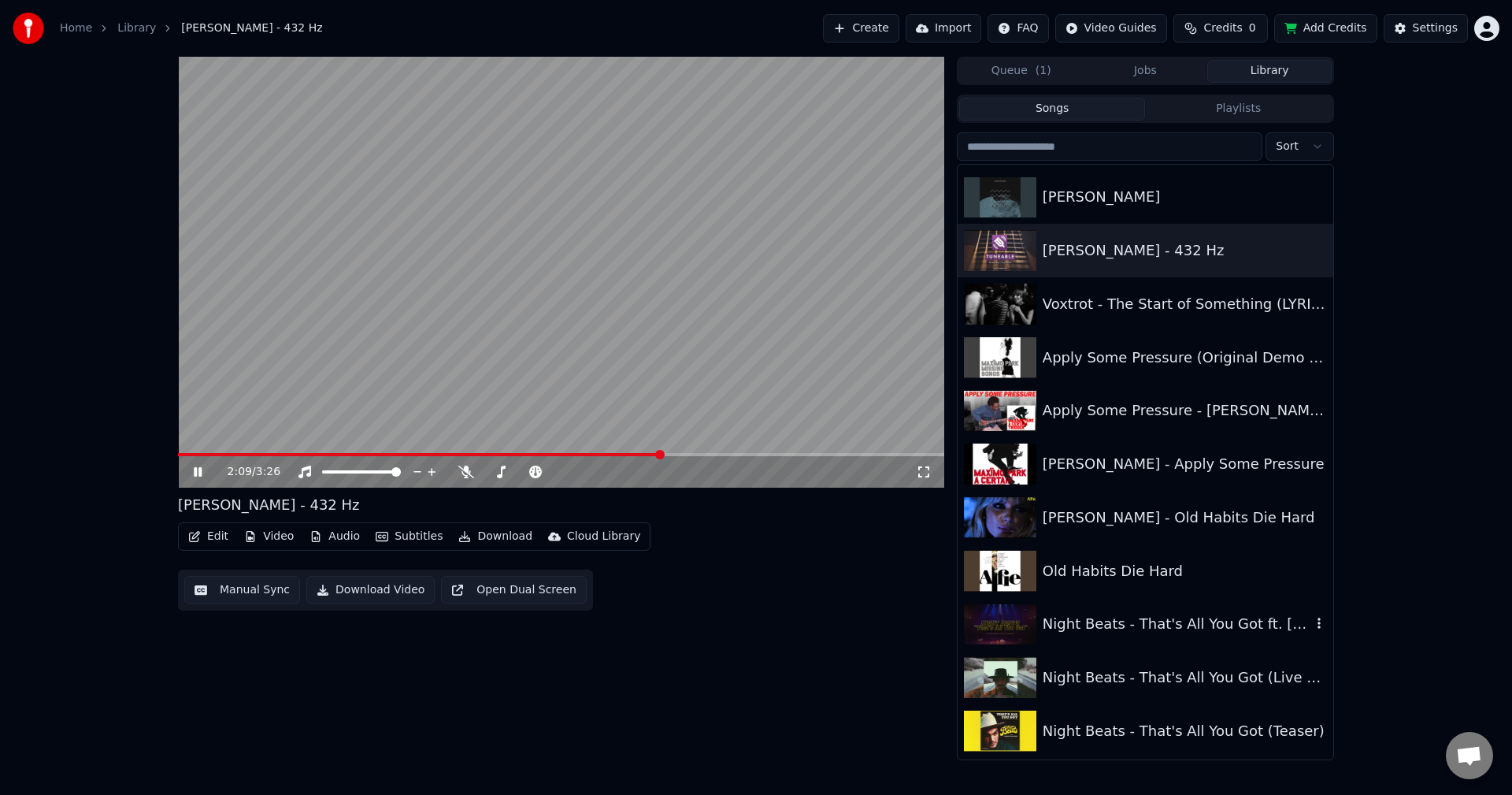
scroll to position [5326, 0]
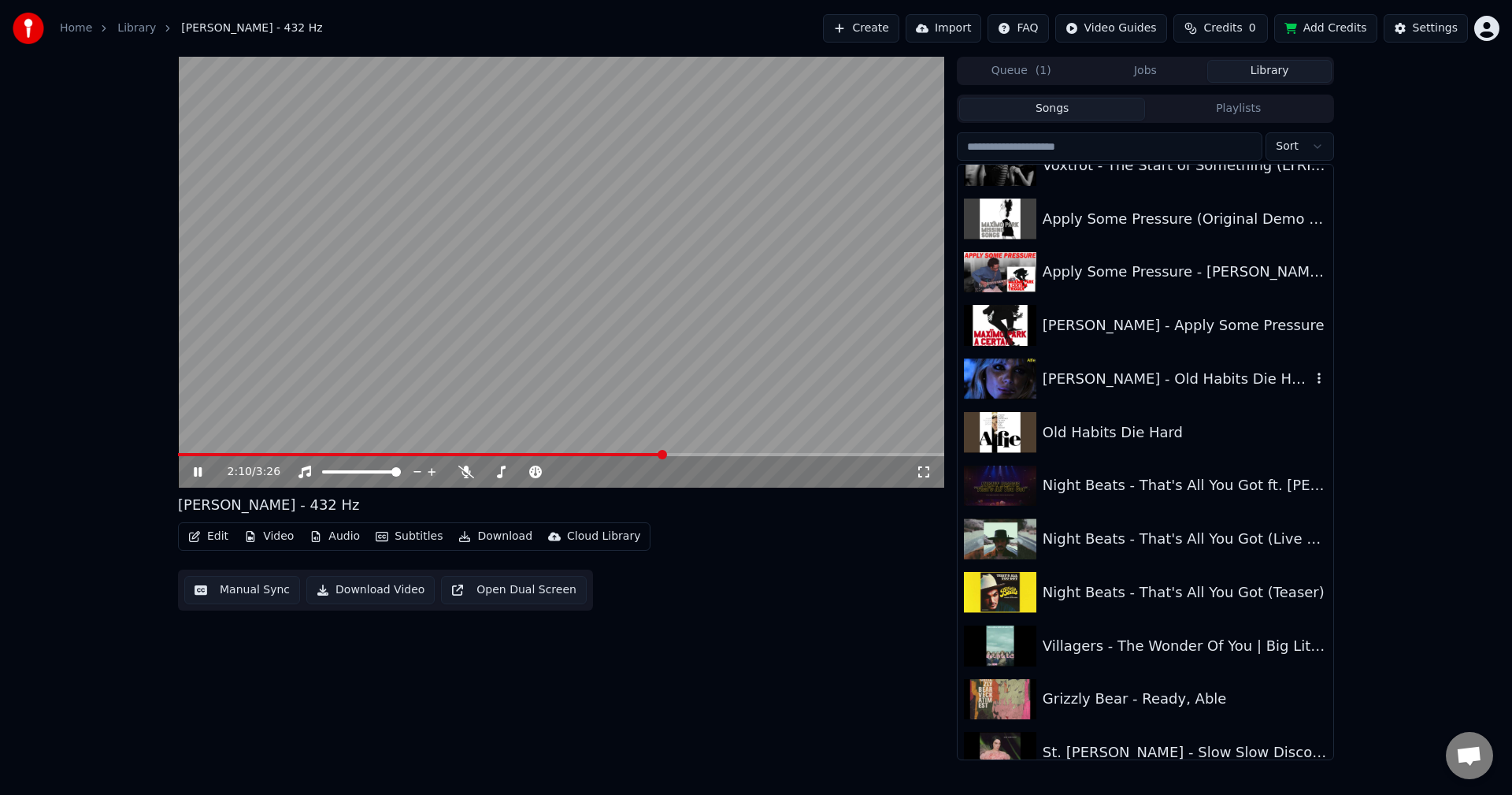
click at [1254, 381] on div "[PERSON_NAME] - Old Habits Die Hard" at bounding box center [1176, 379] width 269 height 22
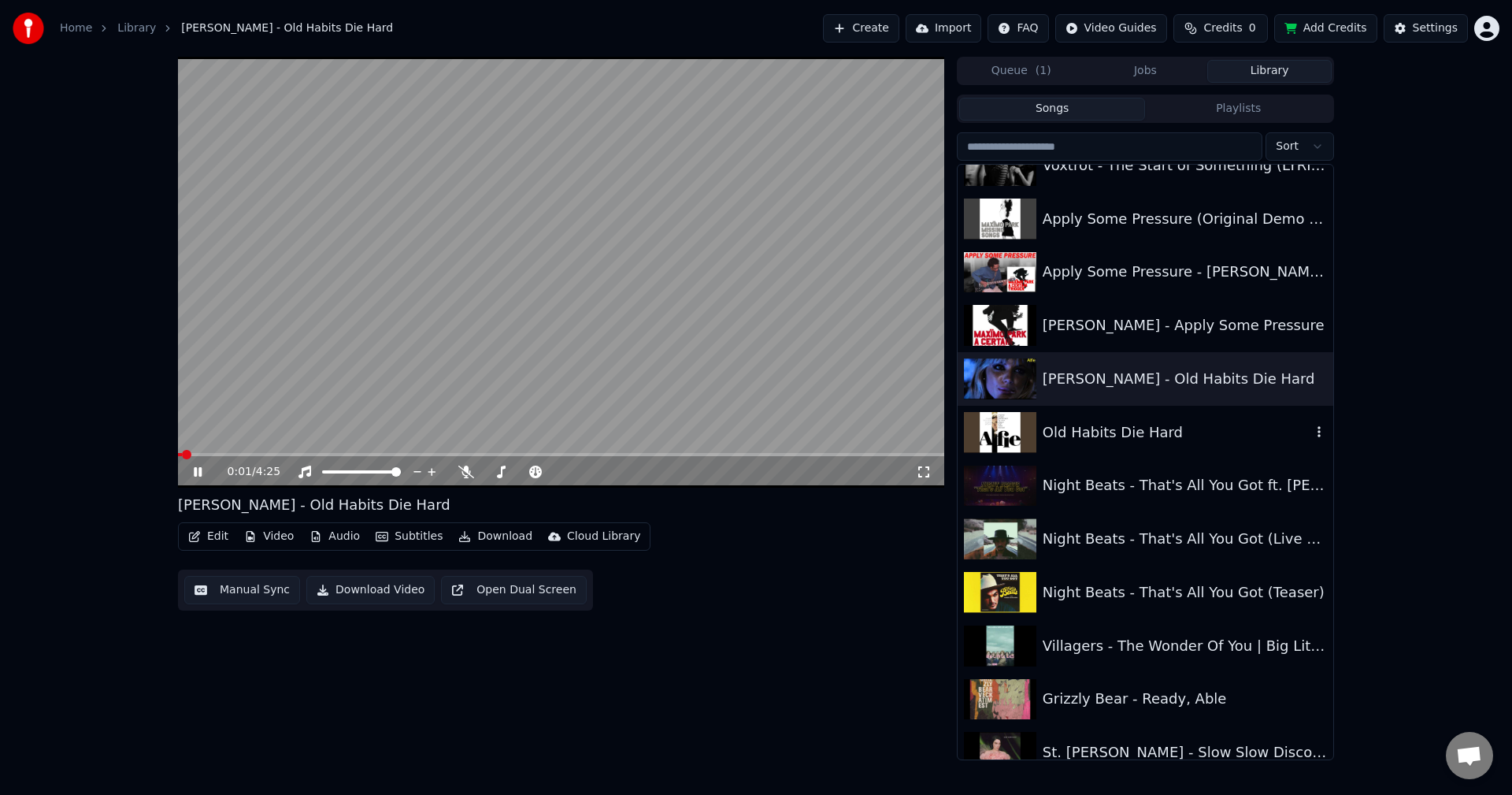
click at [1087, 452] on div "Old Habits Die Hard" at bounding box center [1144, 432] width 376 height 53
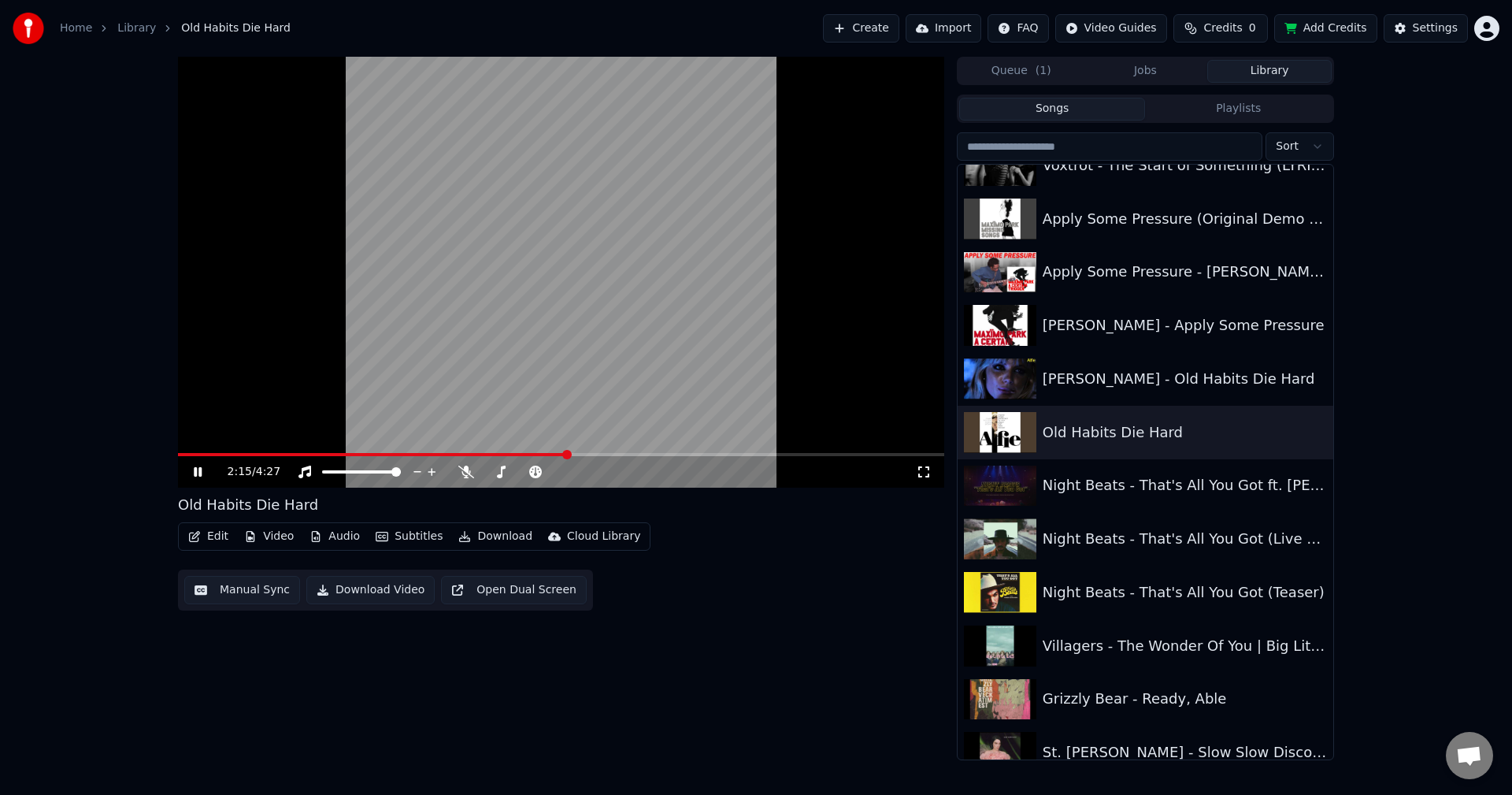
click at [627, 327] on video at bounding box center [560, 272] width 766 height 431
click at [543, 471] on span at bounding box center [557, 471] width 79 height 3
click at [519, 393] on video at bounding box center [560, 272] width 766 height 431
click at [193, 452] on video at bounding box center [560, 272] width 766 height 431
click at [193, 454] on span at bounding box center [375, 453] width 394 height 3
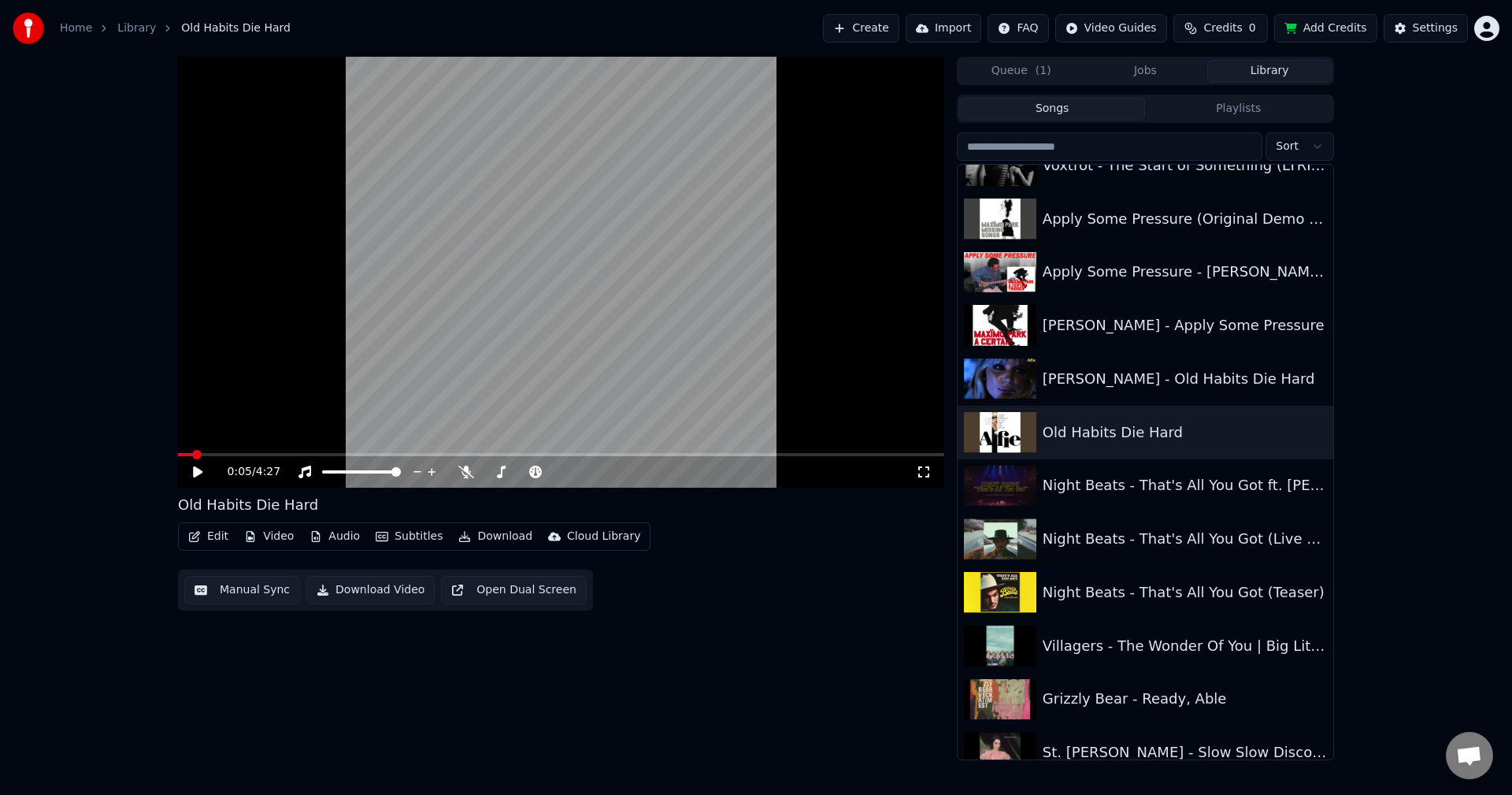
click at [262, 420] on video at bounding box center [560, 272] width 766 height 431
click at [685, 307] on video at bounding box center [560, 272] width 766 height 431
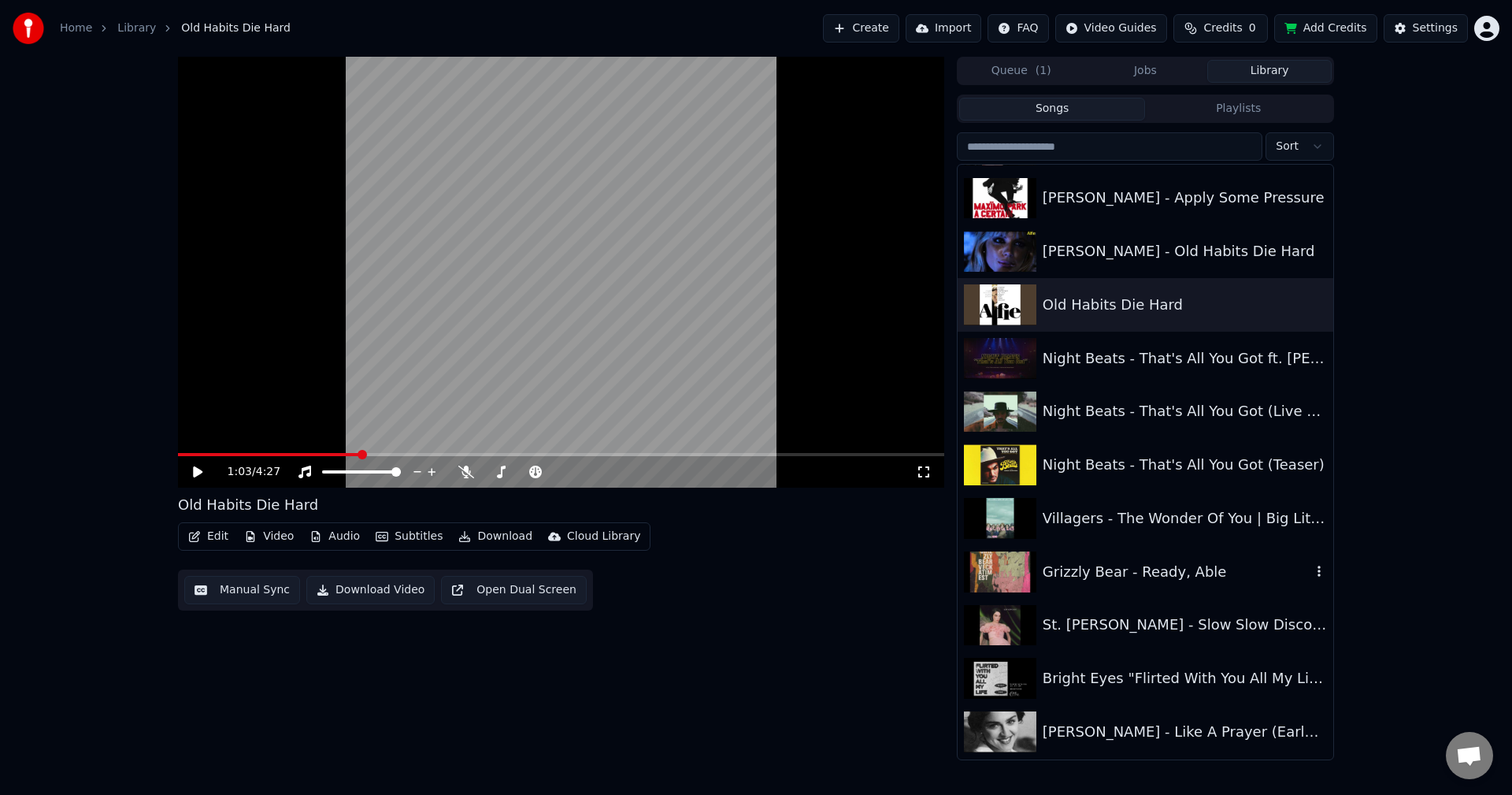
scroll to position [5563, 0]
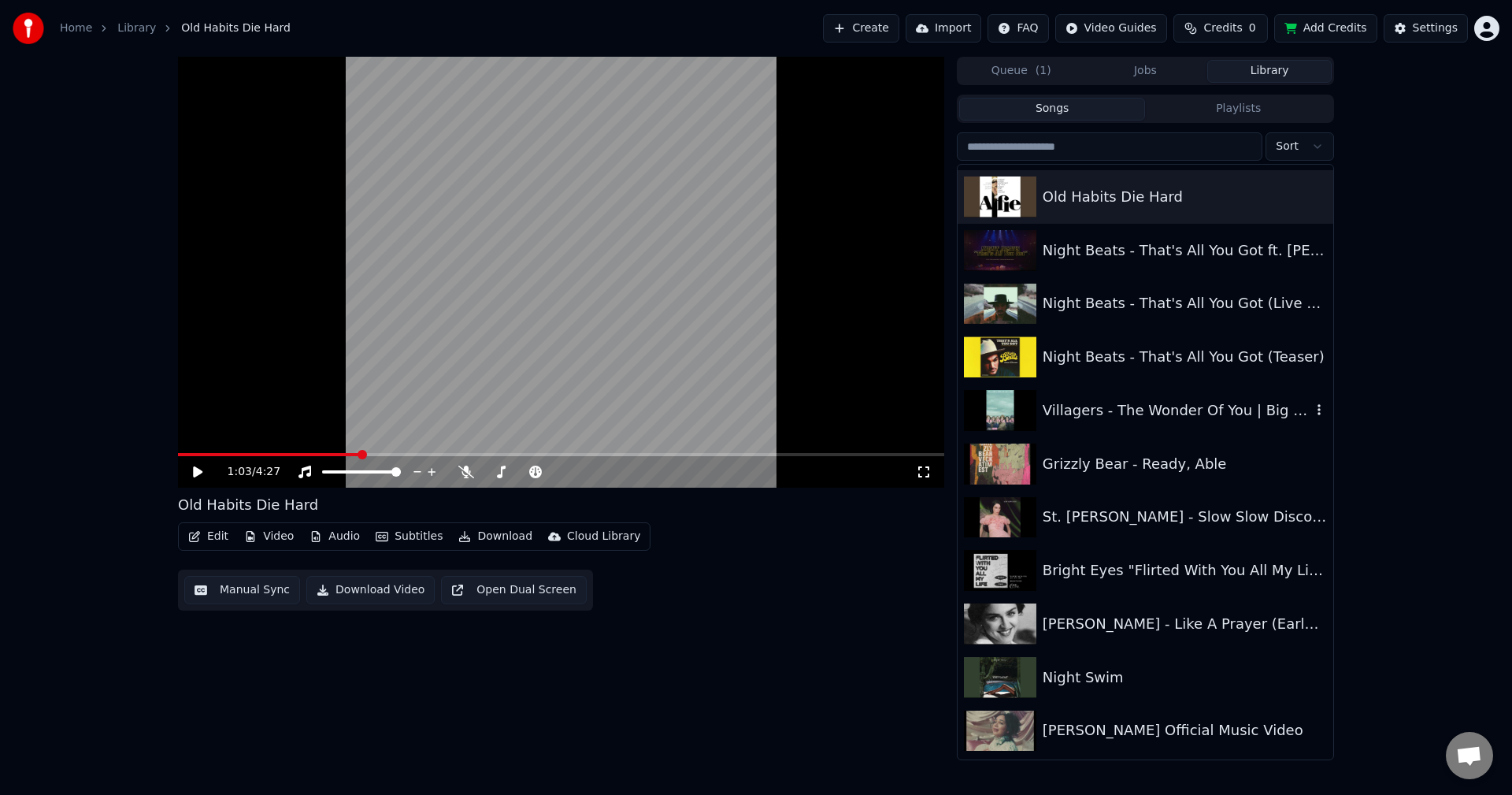
click at [1194, 394] on div "Villagers - The Wonder Of You | Big Little Lies: Season 2 OST" at bounding box center [1144, 410] width 376 height 53
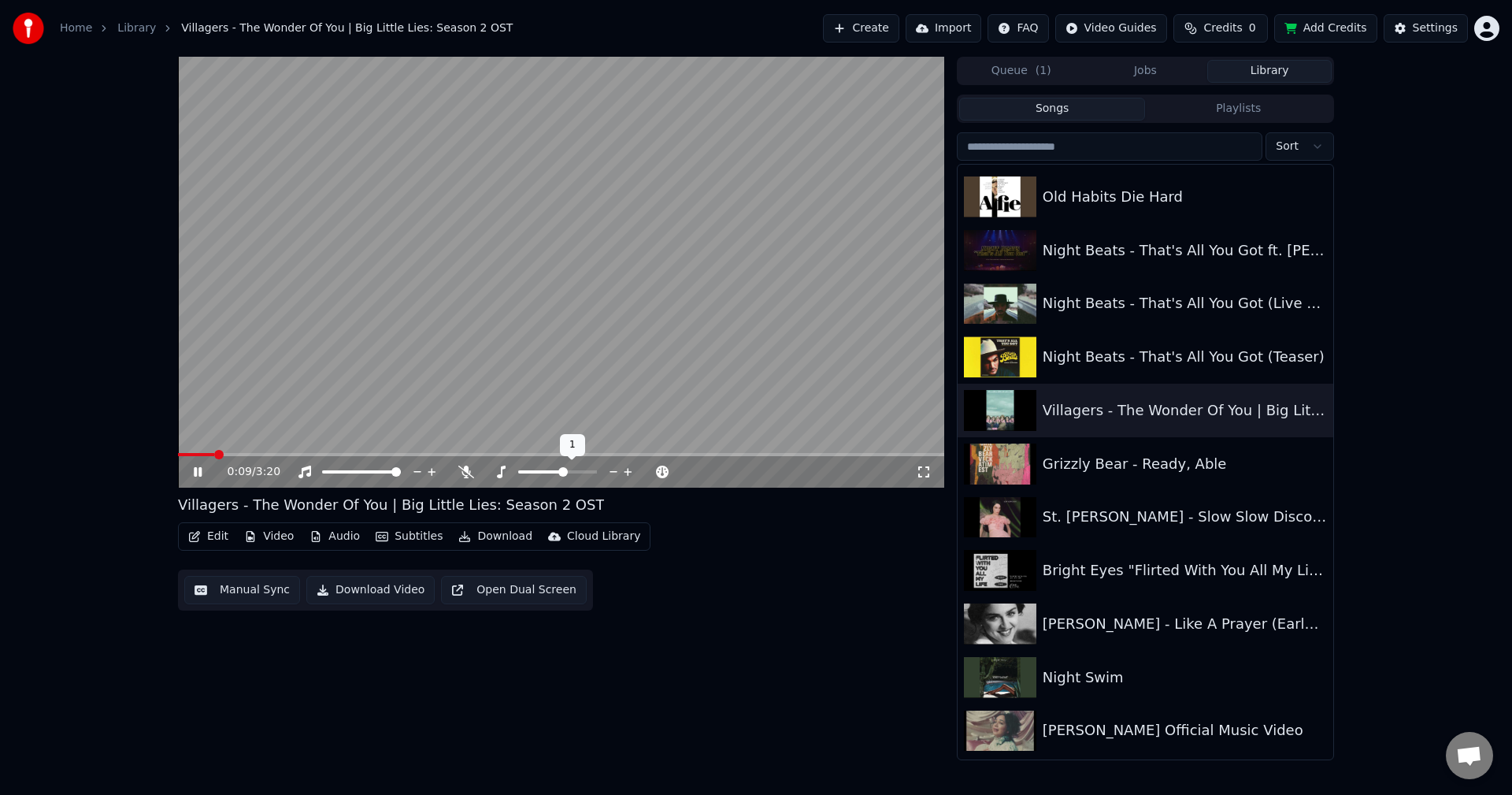
click at [564, 471] on span at bounding box center [563, 472] width 10 height 10
click at [1031, 646] on div "[PERSON_NAME] - Like A Prayer (Early Version)" at bounding box center [1144, 623] width 376 height 53
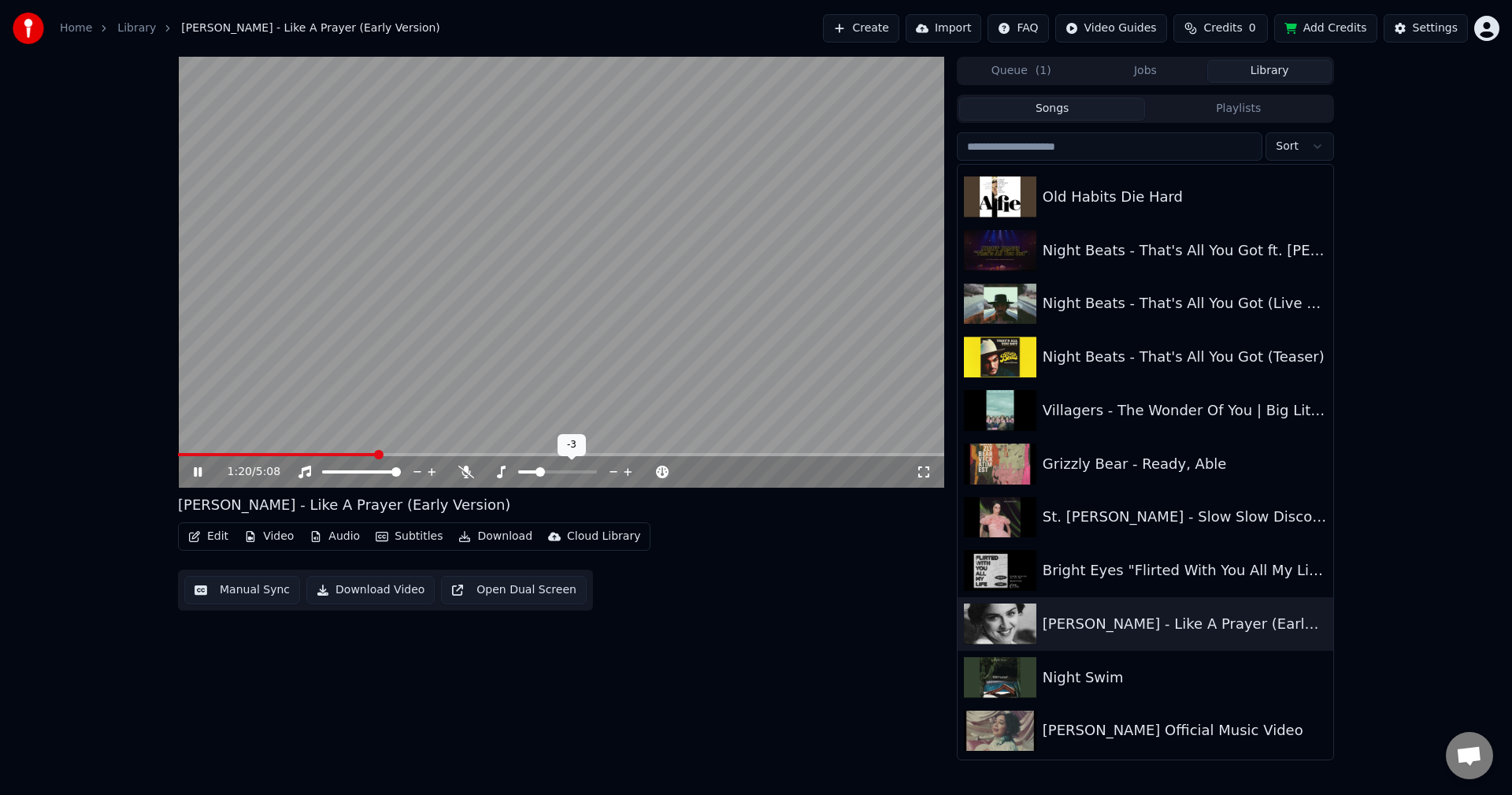
click at [540, 475] on span at bounding box center [541, 472] width 10 height 10
click at [236, 451] on video at bounding box center [560, 272] width 766 height 431
click at [236, 453] on span at bounding box center [278, 453] width 201 height 3
click at [258, 411] on video at bounding box center [560, 272] width 766 height 431
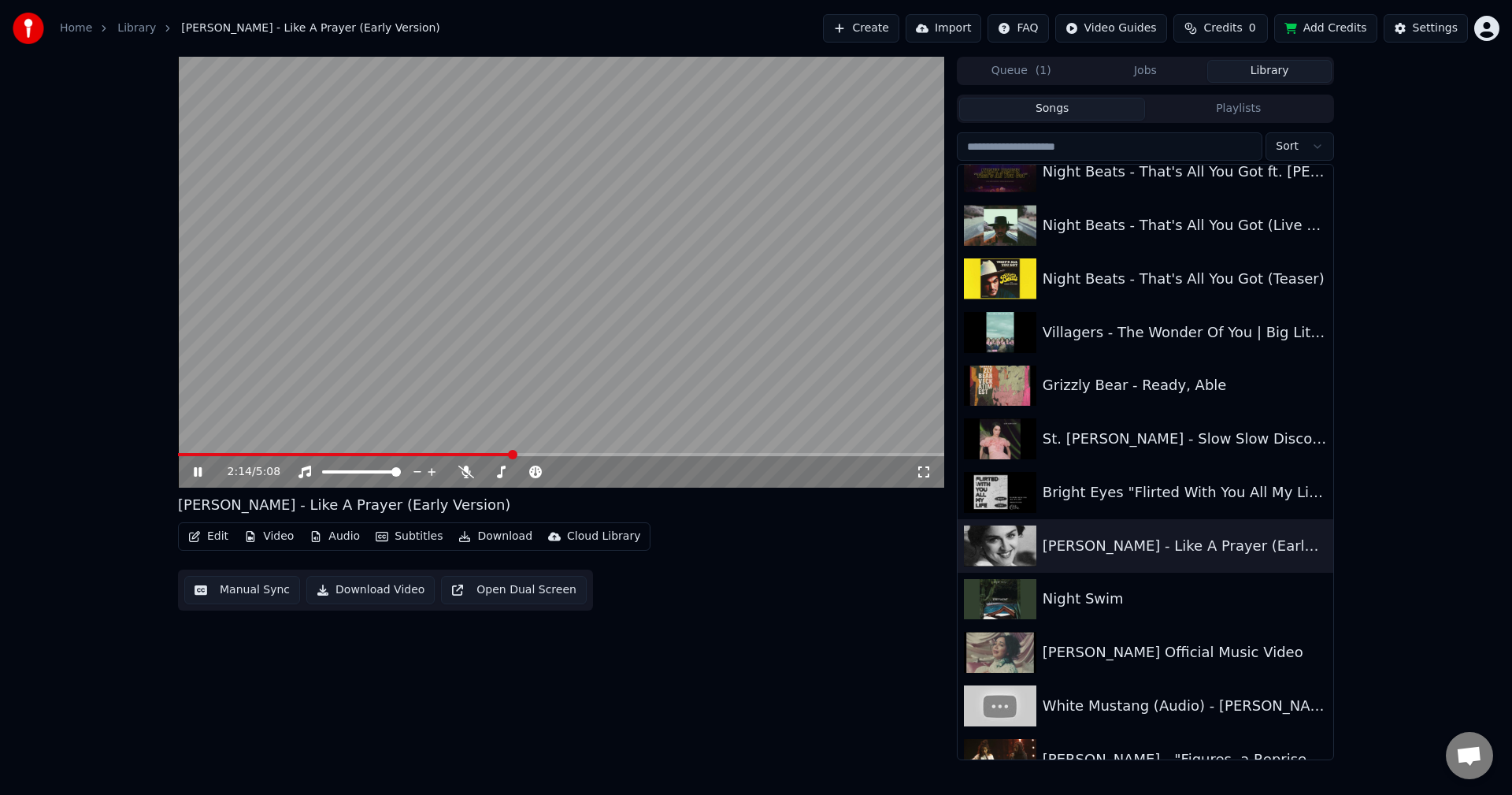
click at [392, 455] on span at bounding box center [345, 453] width 334 height 3
click at [572, 468] on div at bounding box center [572, 472] width 127 height 16
click at [577, 469] on div at bounding box center [572, 472] width 127 height 16
click at [571, 470] on span at bounding box center [557, 471] width 79 height 3
click at [579, 469] on span at bounding box center [575, 472] width 10 height 10
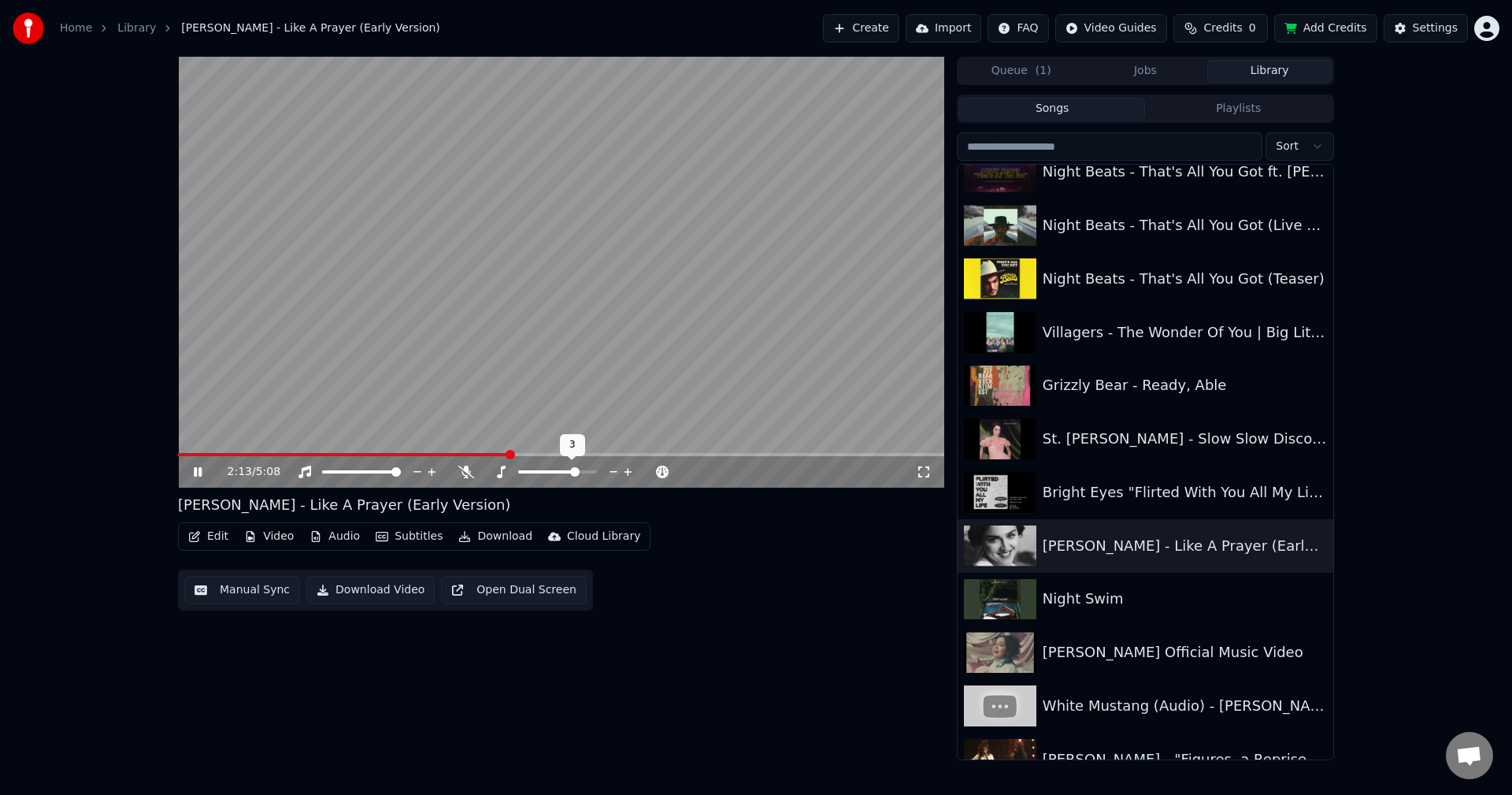
click at [581, 469] on div at bounding box center [572, 472] width 127 height 16
click at [584, 470] on span at bounding box center [557, 471] width 79 height 3
click at [380, 452] on span at bounding box center [279, 453] width 204 height 3
click at [550, 467] on span at bounding box center [545, 472] width 10 height 10
click at [466, 478] on icon at bounding box center [465, 471] width 9 height 13
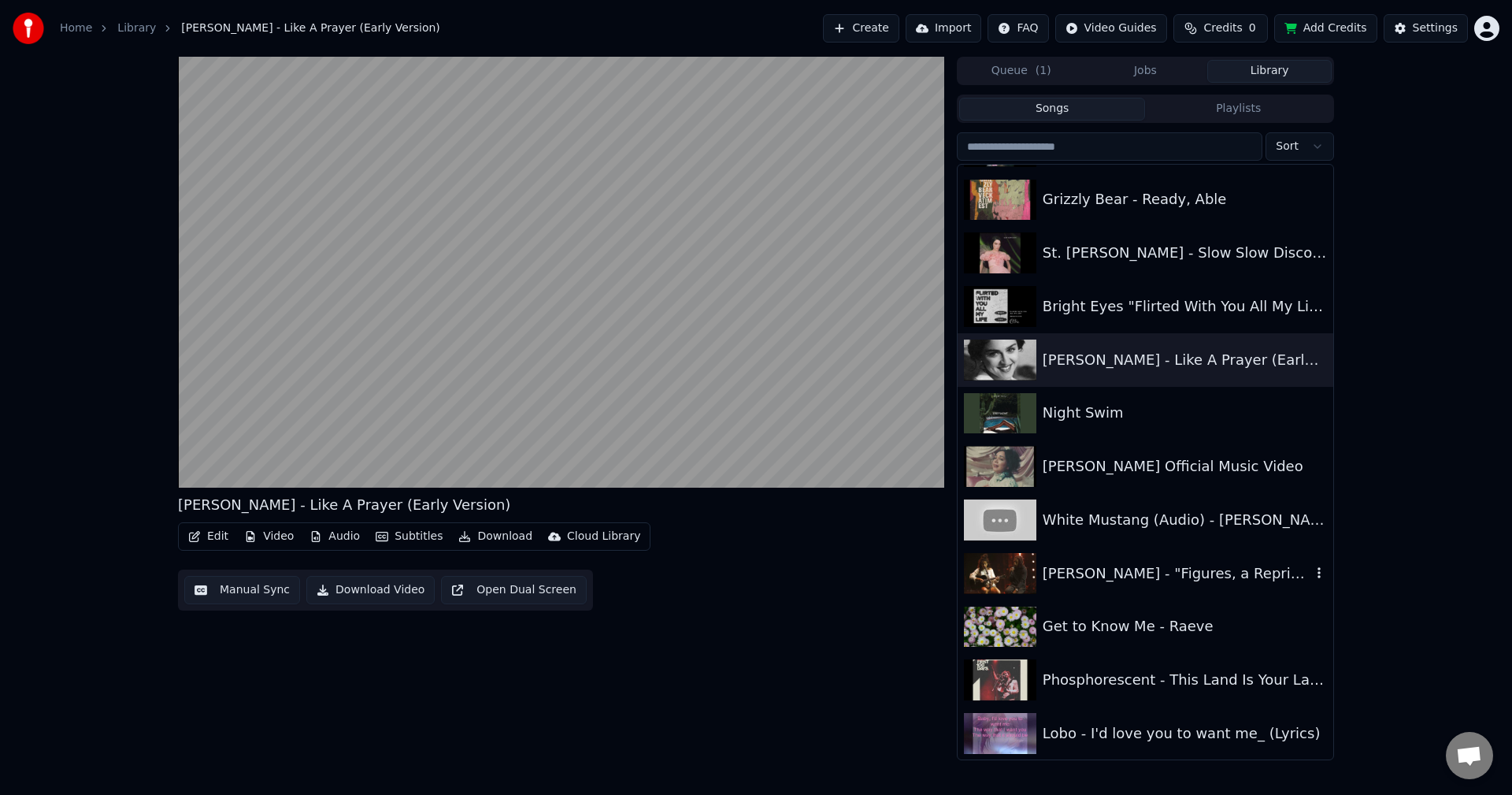
scroll to position [5829, 0]
click at [1148, 574] on div "[PERSON_NAME] - "Figures, a Reprise" ft. [PERSON_NAME] | Live at The 2018 JUNO …" at bounding box center [1176, 572] width 269 height 22
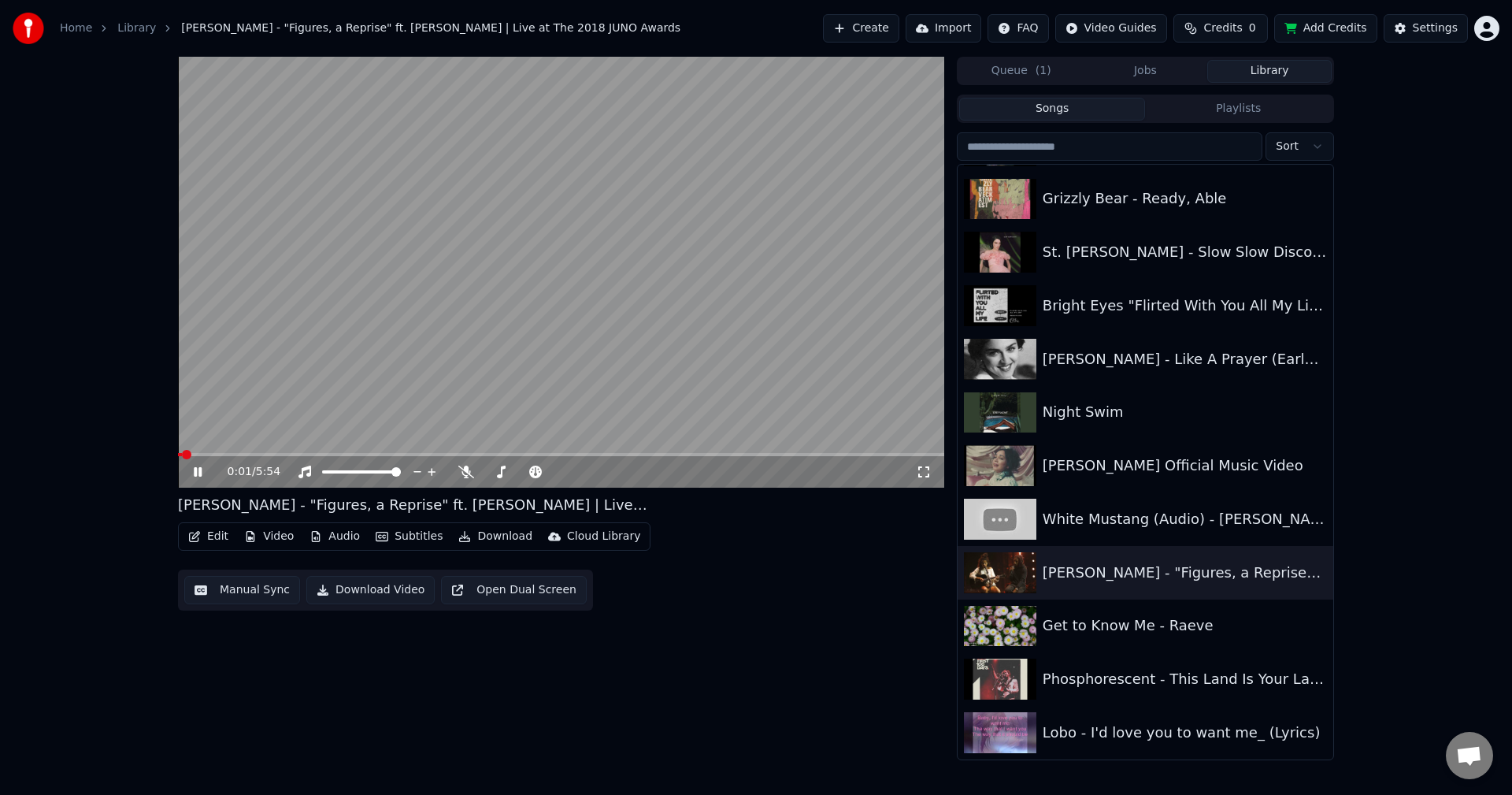
click at [433, 454] on span at bounding box center [560, 453] width 766 height 3
click at [544, 455] on span at bounding box center [560, 453] width 766 height 3
click at [518, 473] on span at bounding box center [522, 471] width 79 height 3
click at [562, 472] on span at bounding box center [563, 472] width 10 height 10
click at [503, 468] on icon at bounding box center [501, 471] width 9 height 13
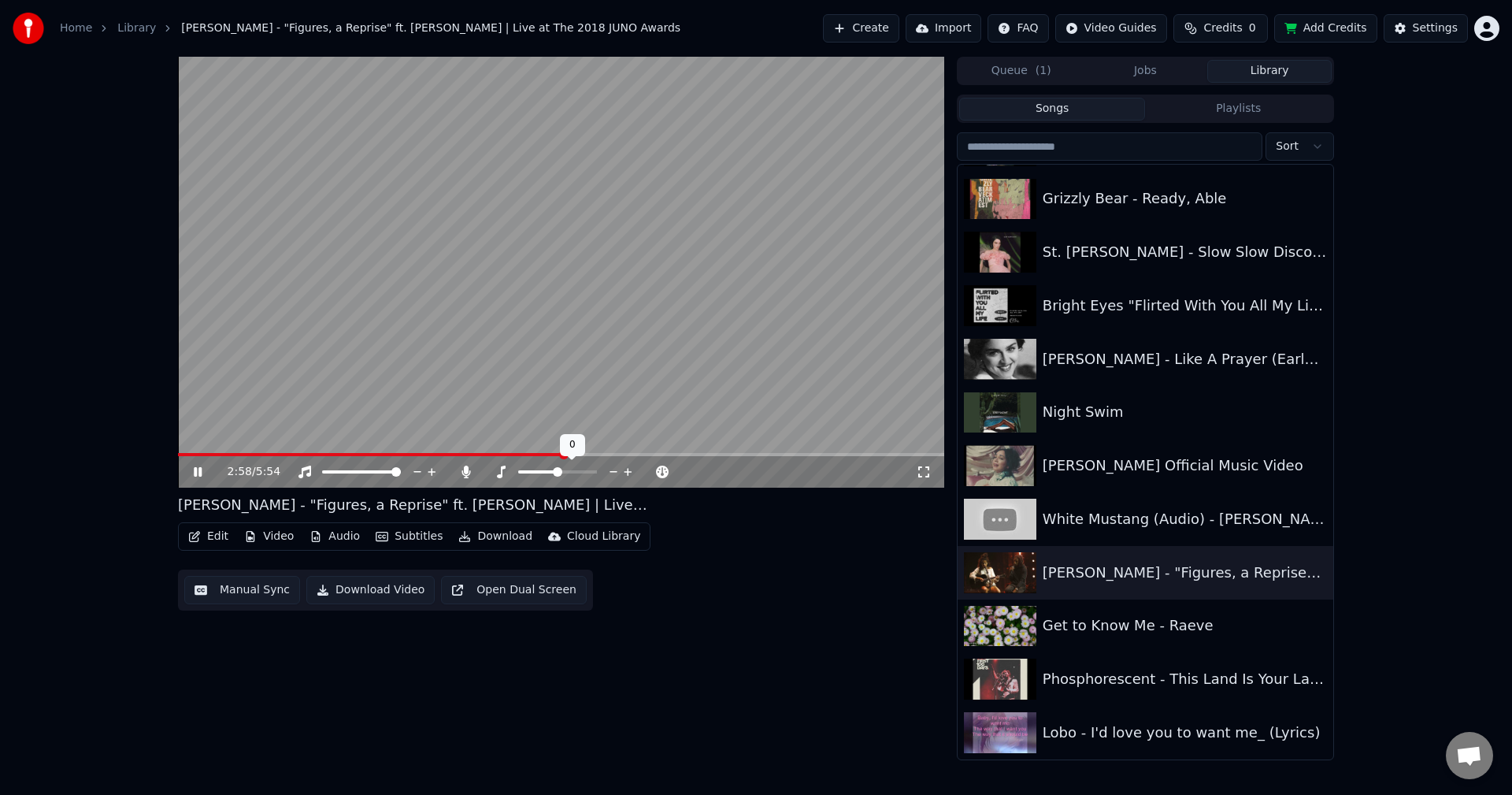
click at [503, 468] on icon at bounding box center [501, 471] width 9 height 13
click at [570, 469] on span at bounding box center [569, 472] width 10 height 10
click at [462, 469] on icon at bounding box center [466, 471] width 16 height 13
click at [615, 454] on span at bounding box center [560, 453] width 766 height 3
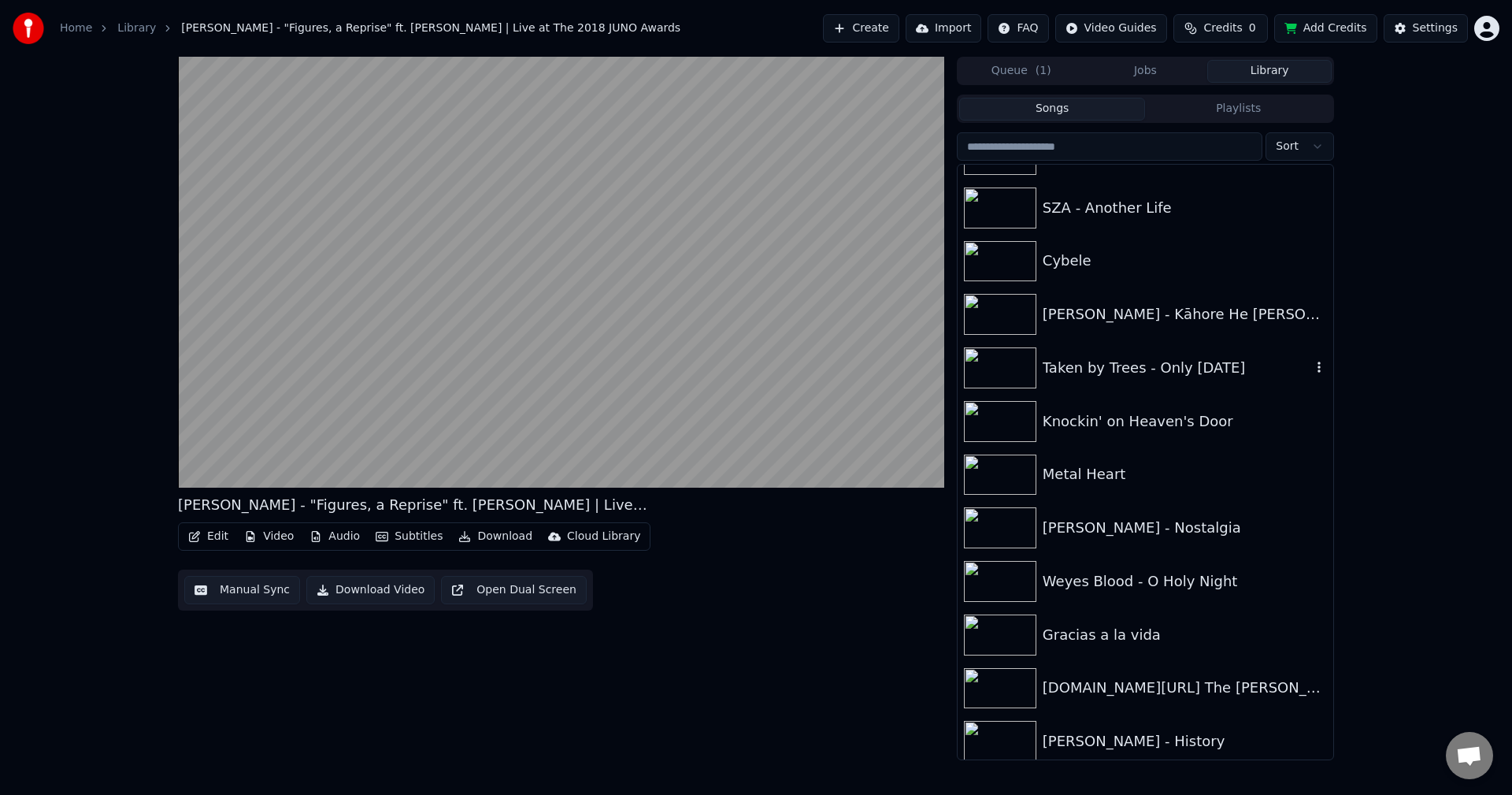
scroll to position [1812, 0]
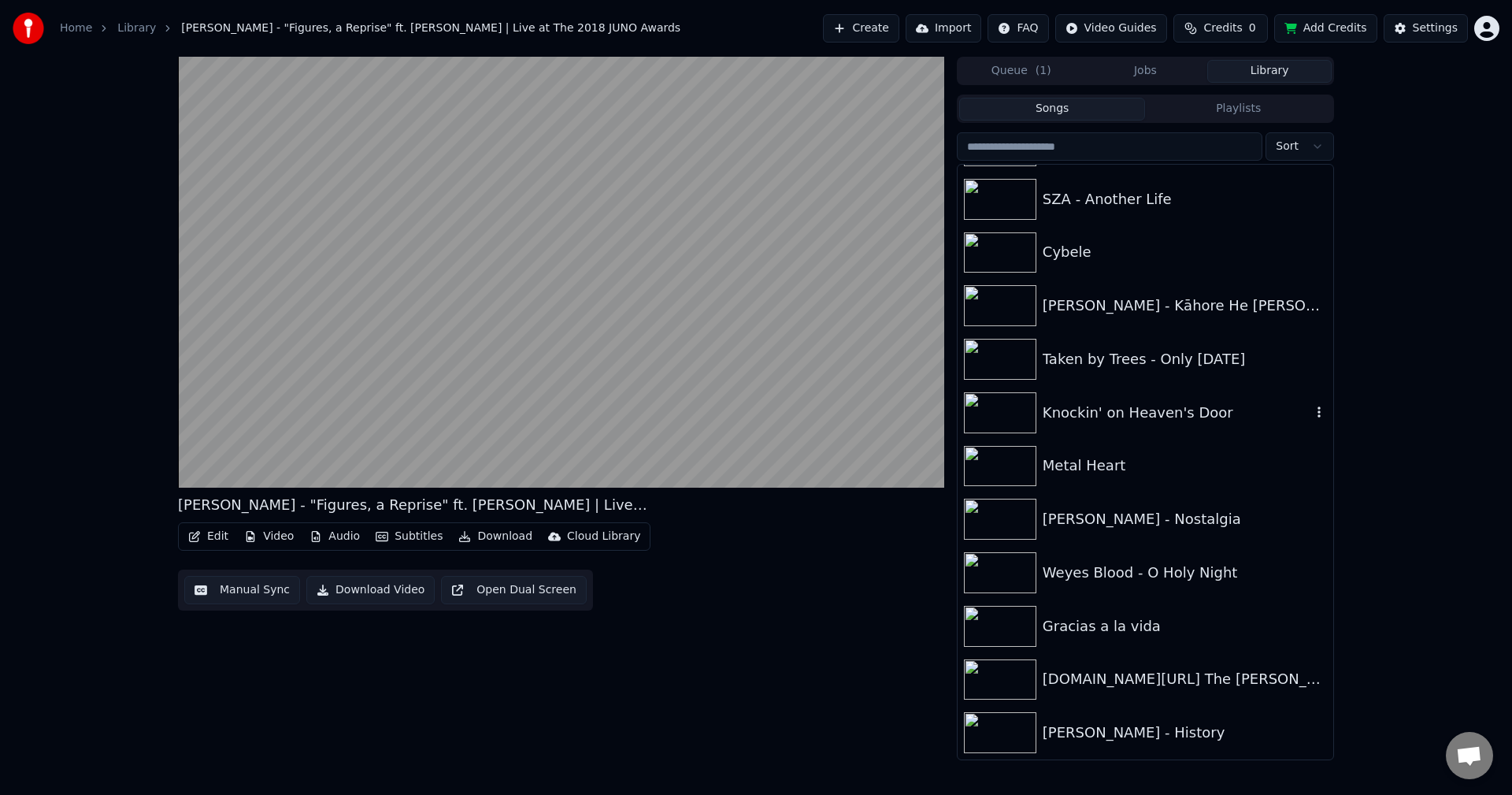
click at [1135, 416] on div "Knockin' on Heaven's Door" at bounding box center [1176, 413] width 269 height 22
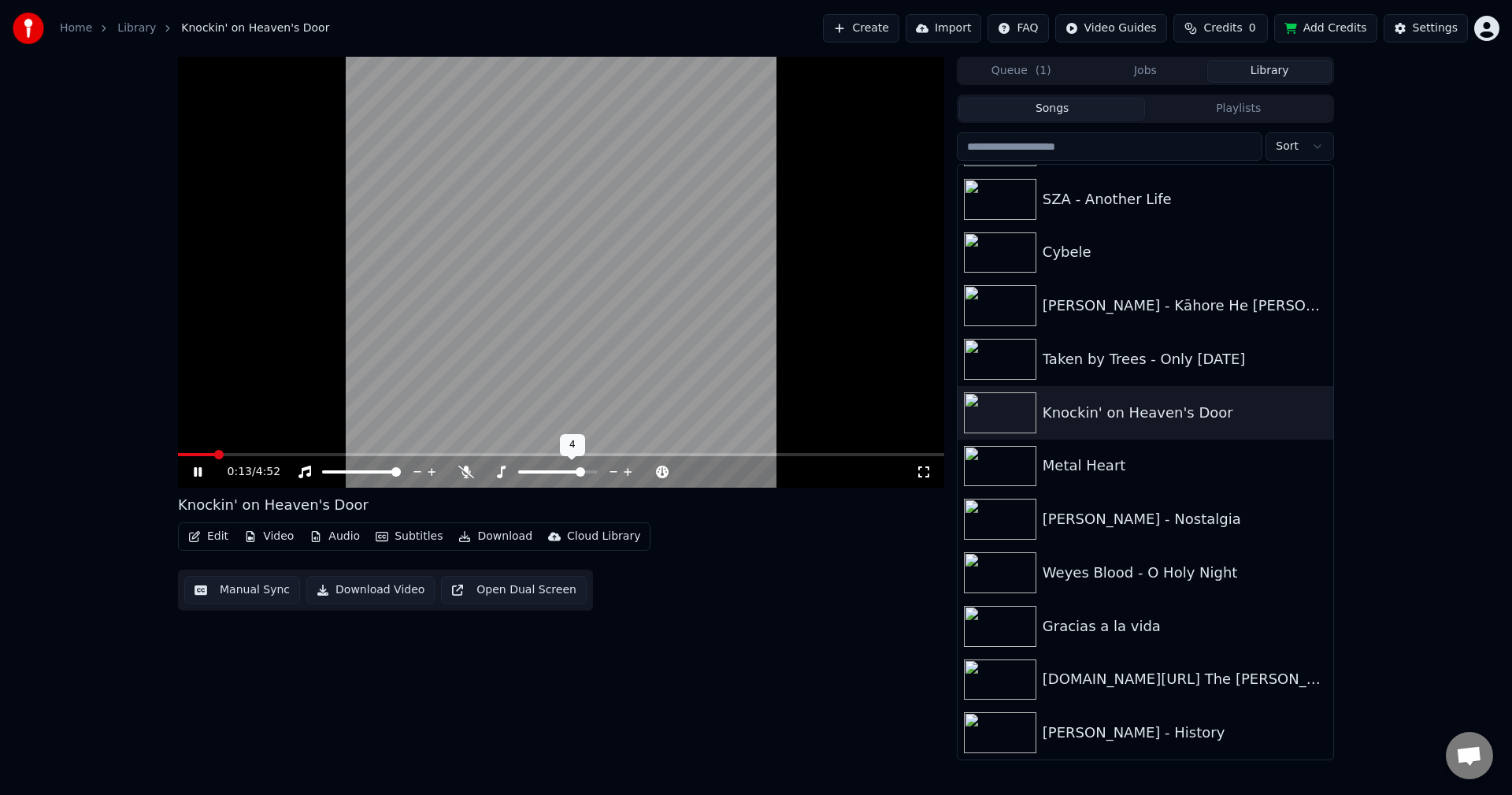
click at [582, 467] on span at bounding box center [580, 472] width 10 height 10
click at [596, 474] on span at bounding box center [592, 472] width 10 height 10
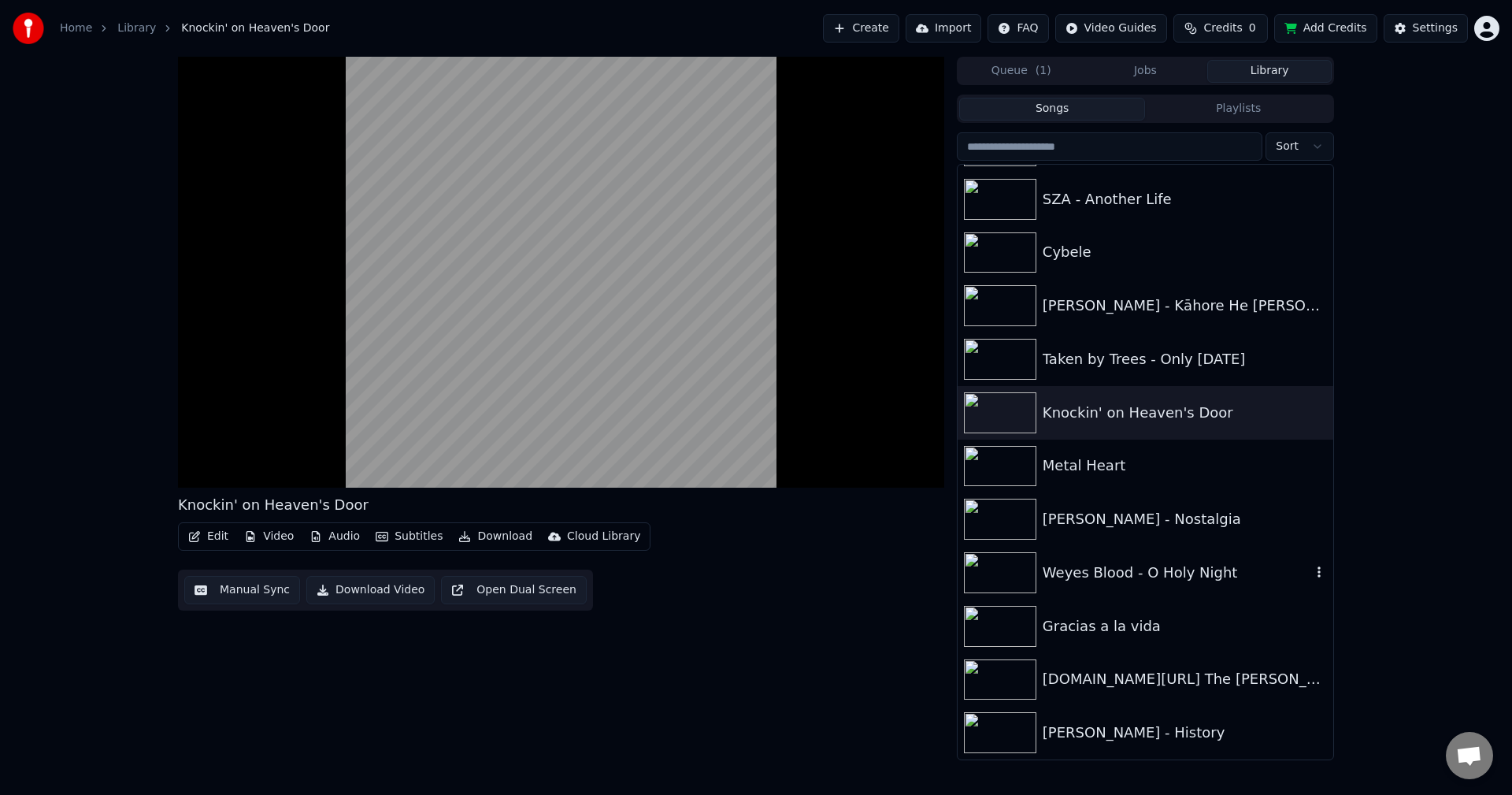
click at [1145, 571] on div "Weyes Blood - O Holy Night" at bounding box center [1176, 572] width 269 height 22
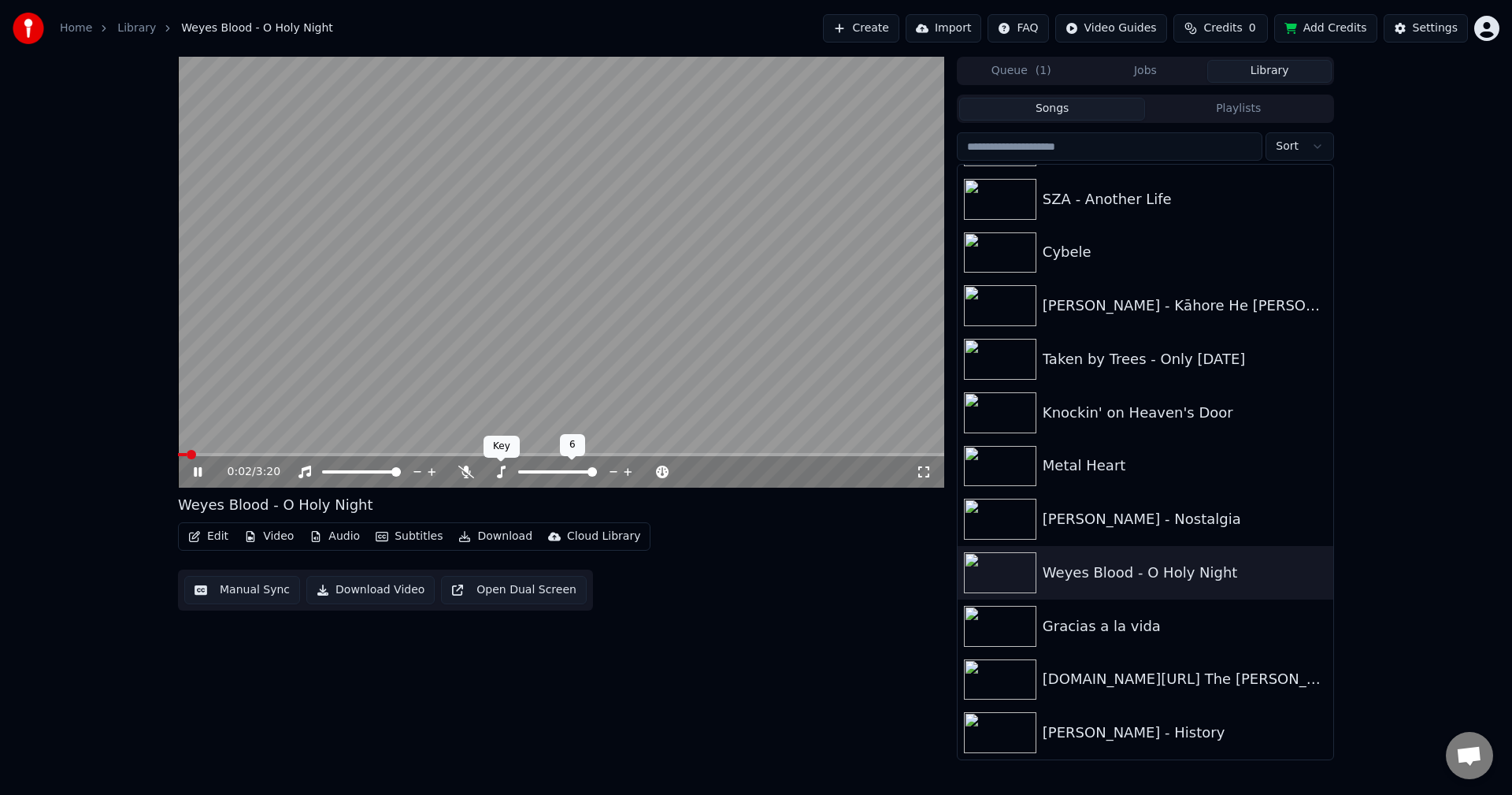
click at [496, 474] on icon at bounding box center [501, 471] width 16 height 13
click at [1103, 636] on div "Gracias a la vida" at bounding box center [1176, 626] width 269 height 22
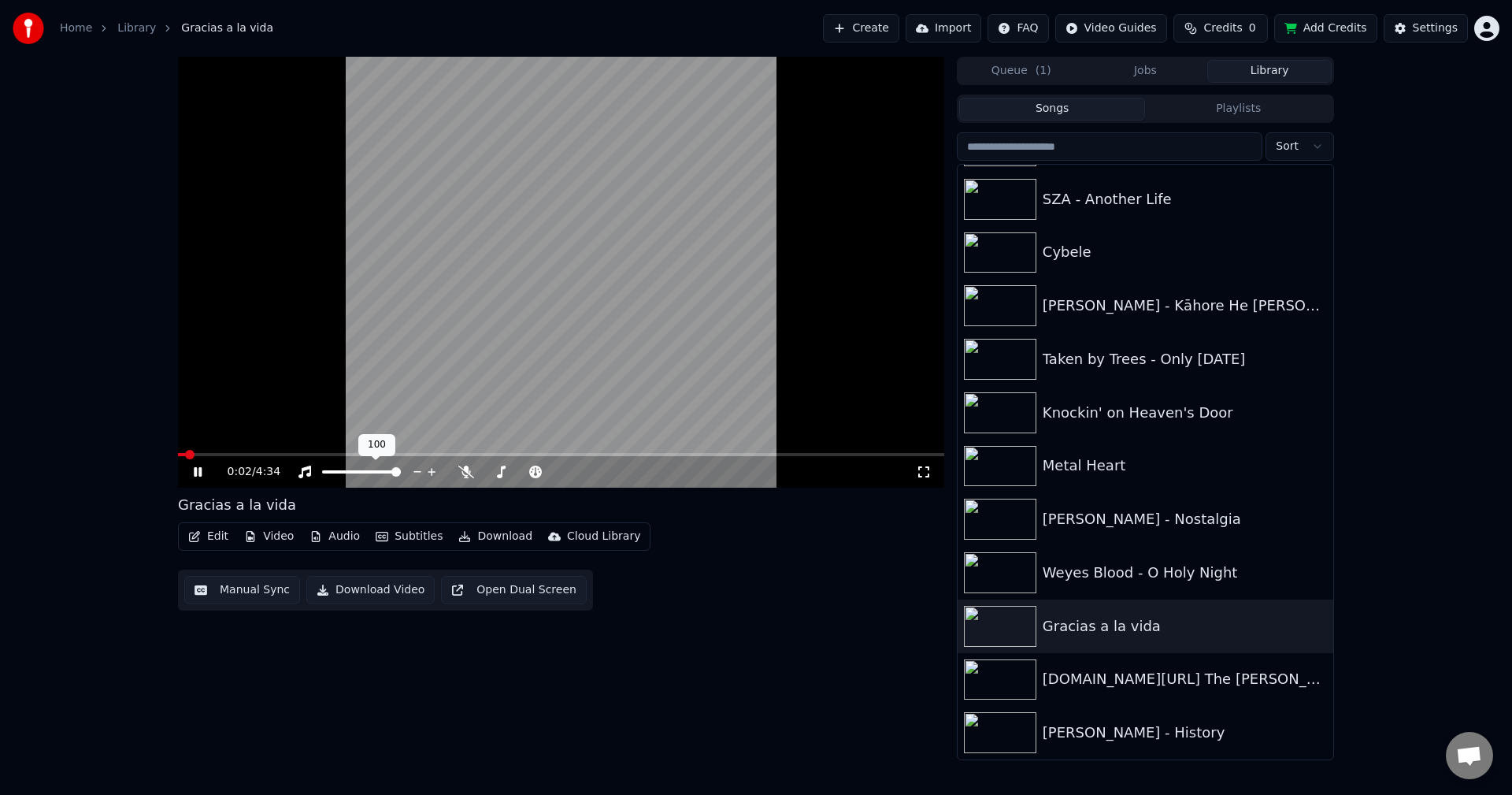
click at [371, 474] on div at bounding box center [376, 472] width 127 height 16
click at [368, 471] on span at bounding box center [361, 471] width 79 height 3
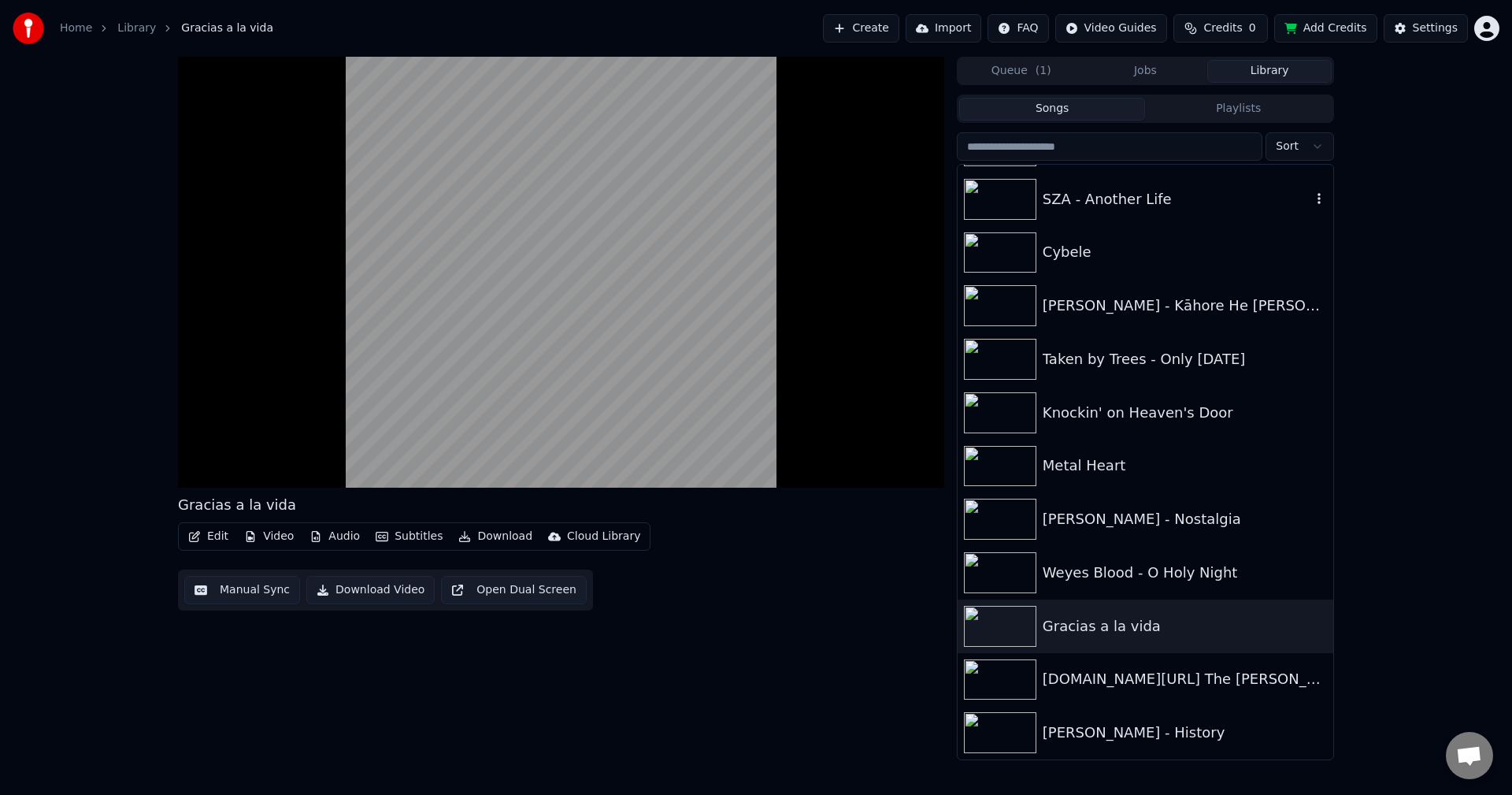
click at [1128, 223] on div "SZA - Another Life" at bounding box center [1144, 199] width 376 height 53
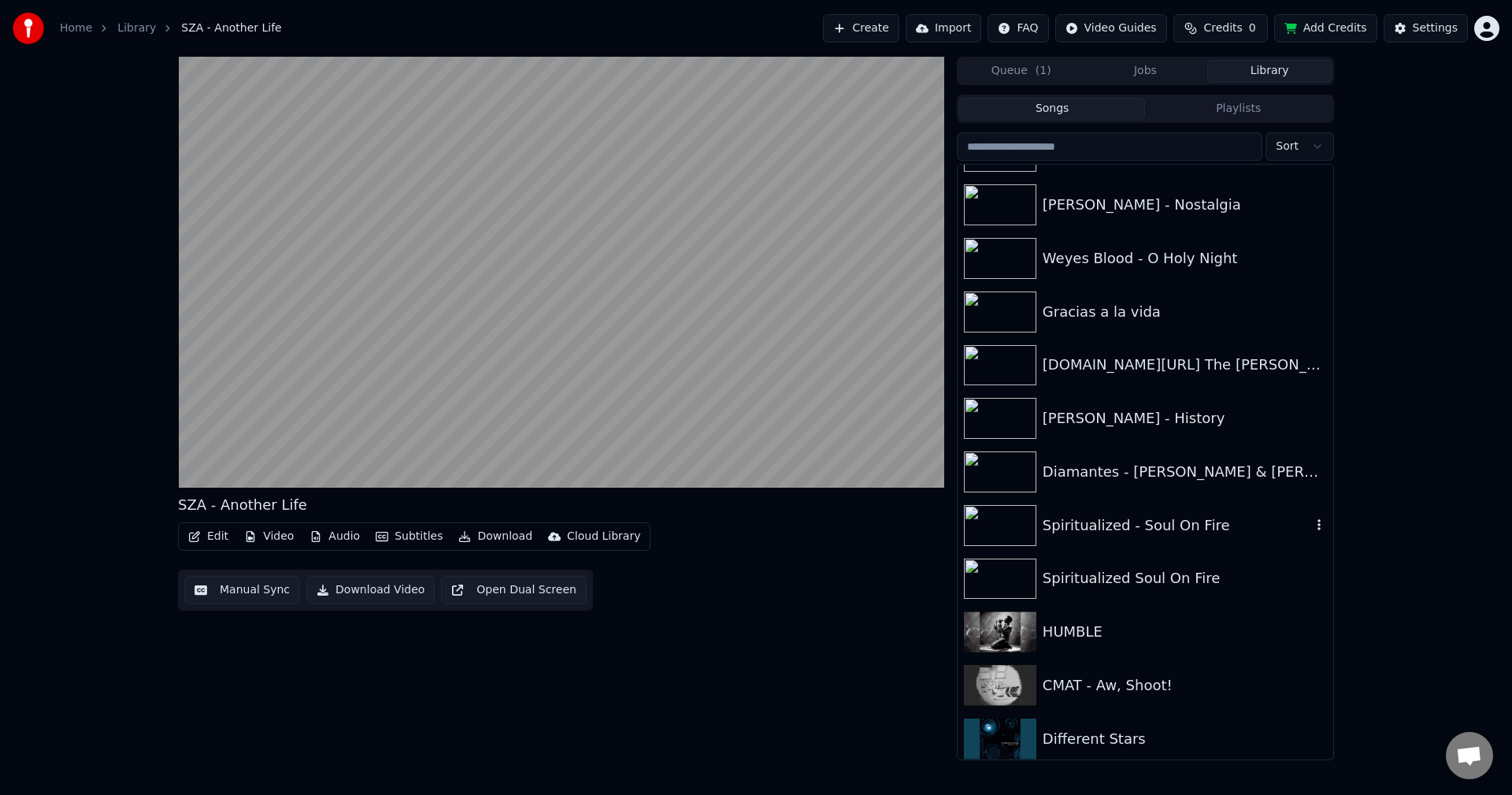
scroll to position [2285, 0]
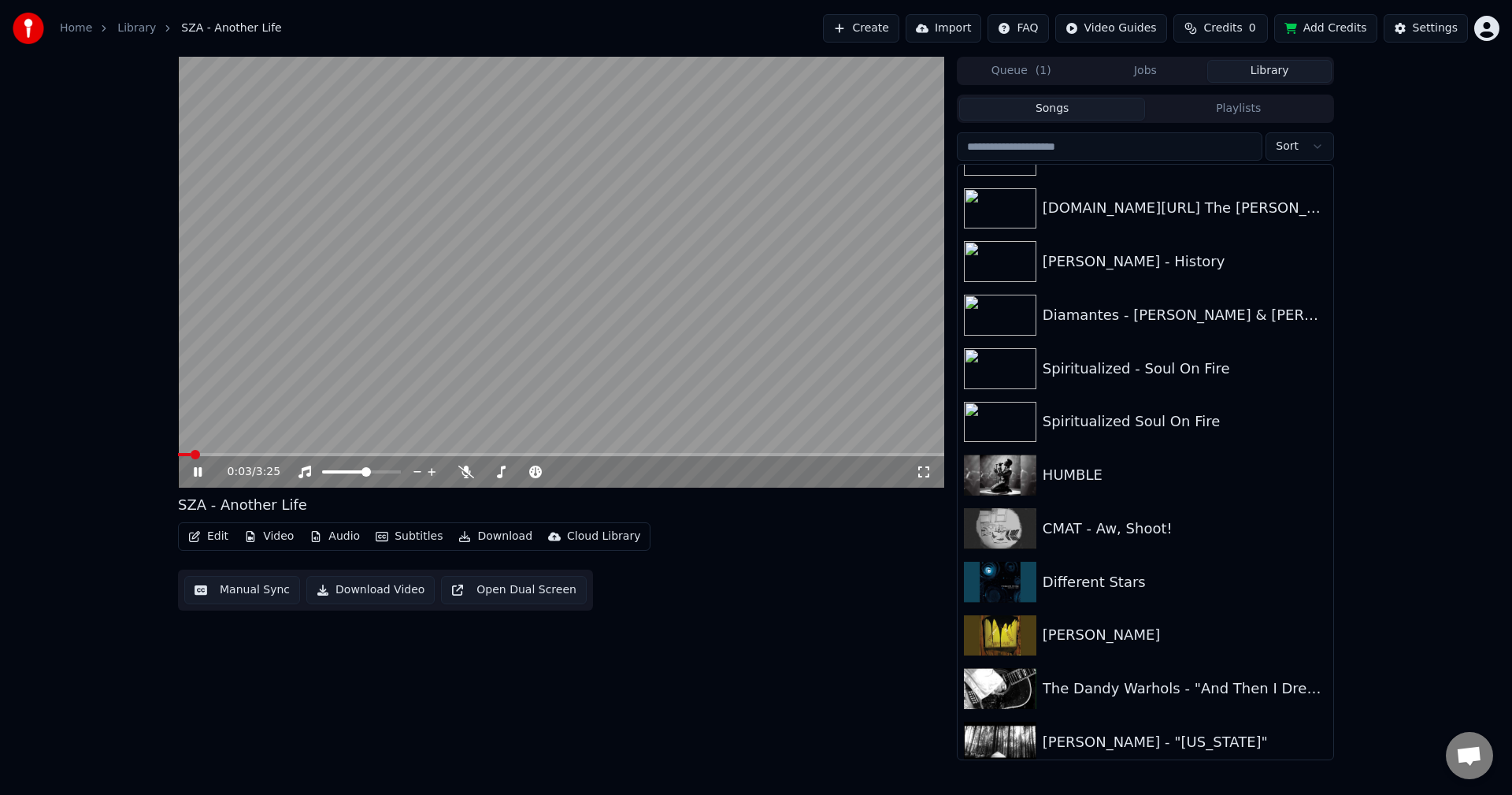
click at [221, 454] on span at bounding box center [560, 453] width 766 height 3
click at [846, 156] on video at bounding box center [560, 272] width 766 height 431
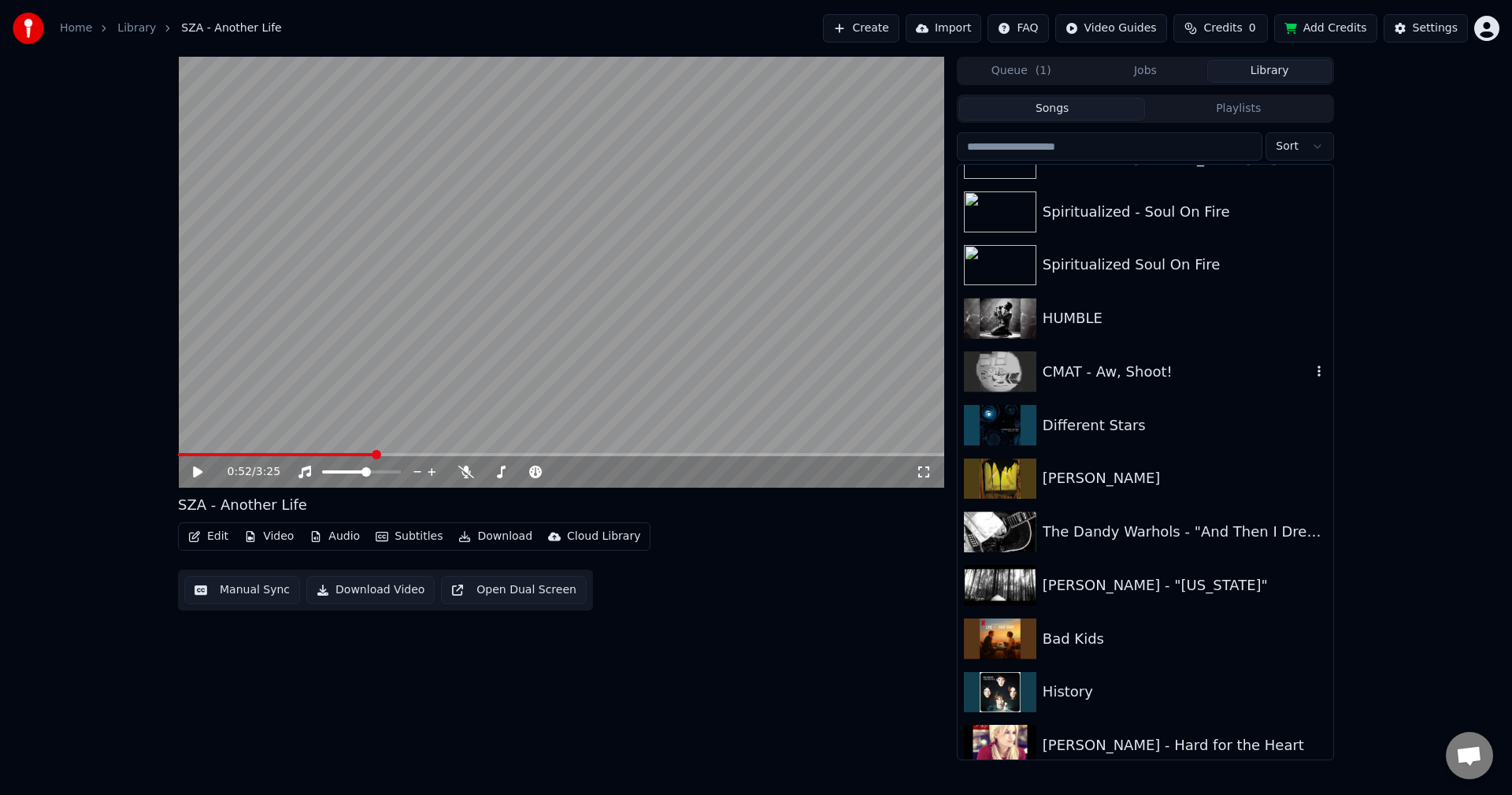
click at [1065, 367] on div "CMAT - Aw, Shoot!" at bounding box center [1176, 372] width 269 height 22
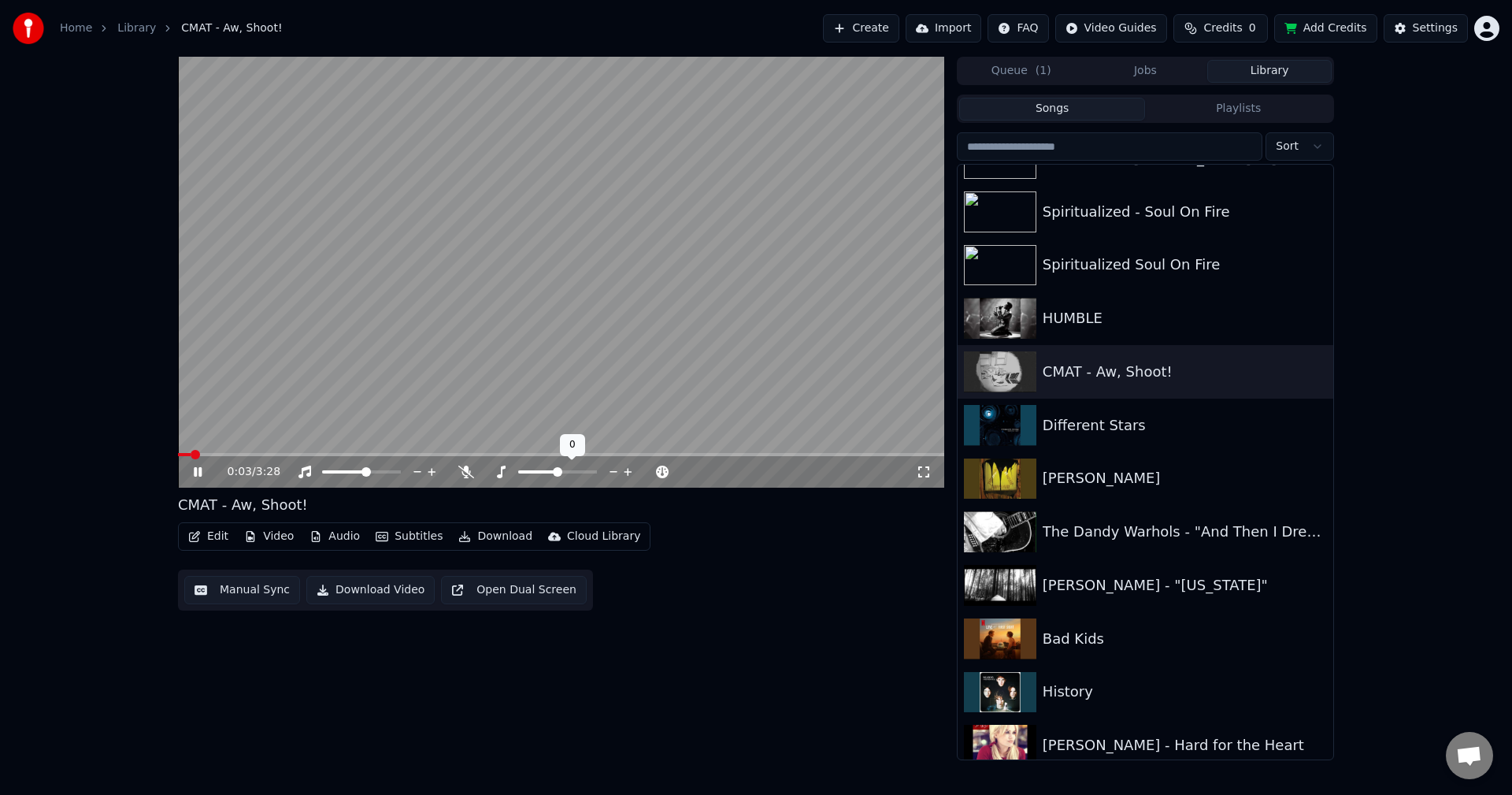
click at [559, 466] on div at bounding box center [572, 472] width 127 height 16
click at [568, 469] on span at bounding box center [569, 472] width 10 height 10
click at [576, 470] on span at bounding box center [575, 472] width 10 height 10
